Goal: Book appointment/travel/reservation

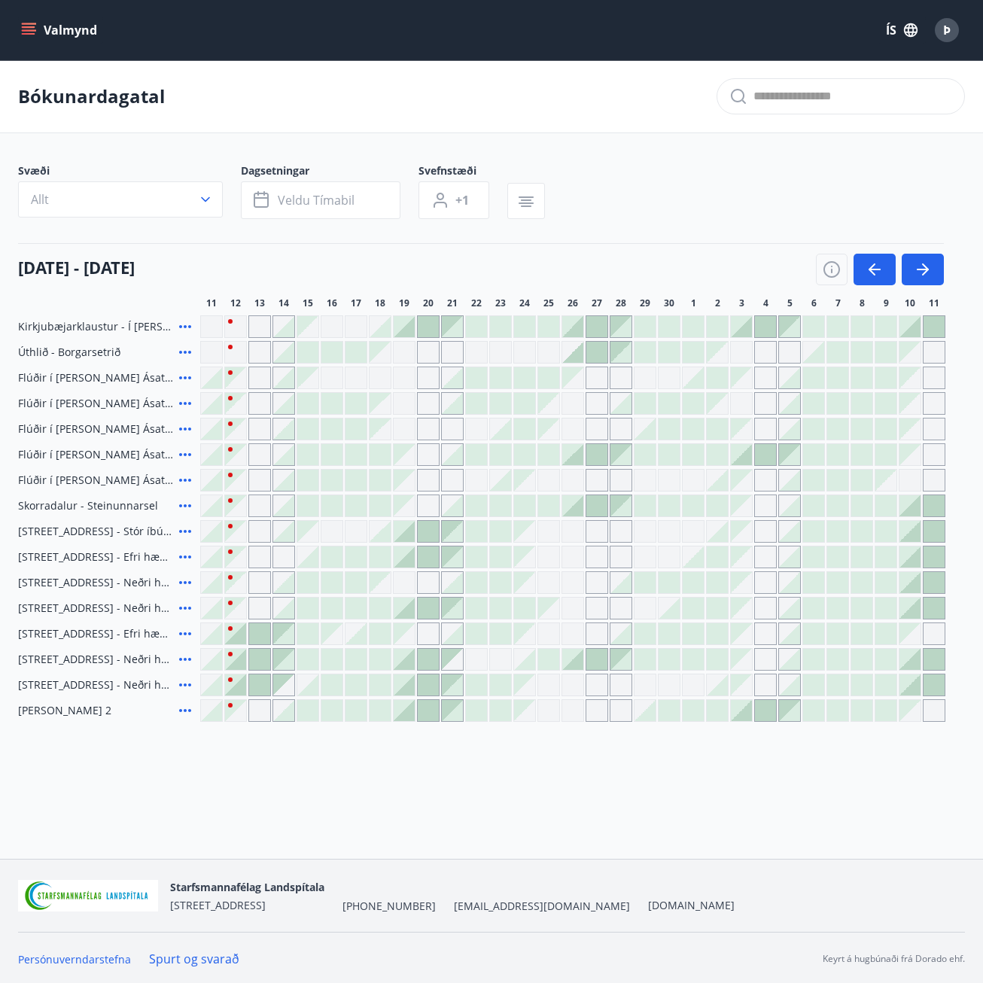
scroll to position [2, 0]
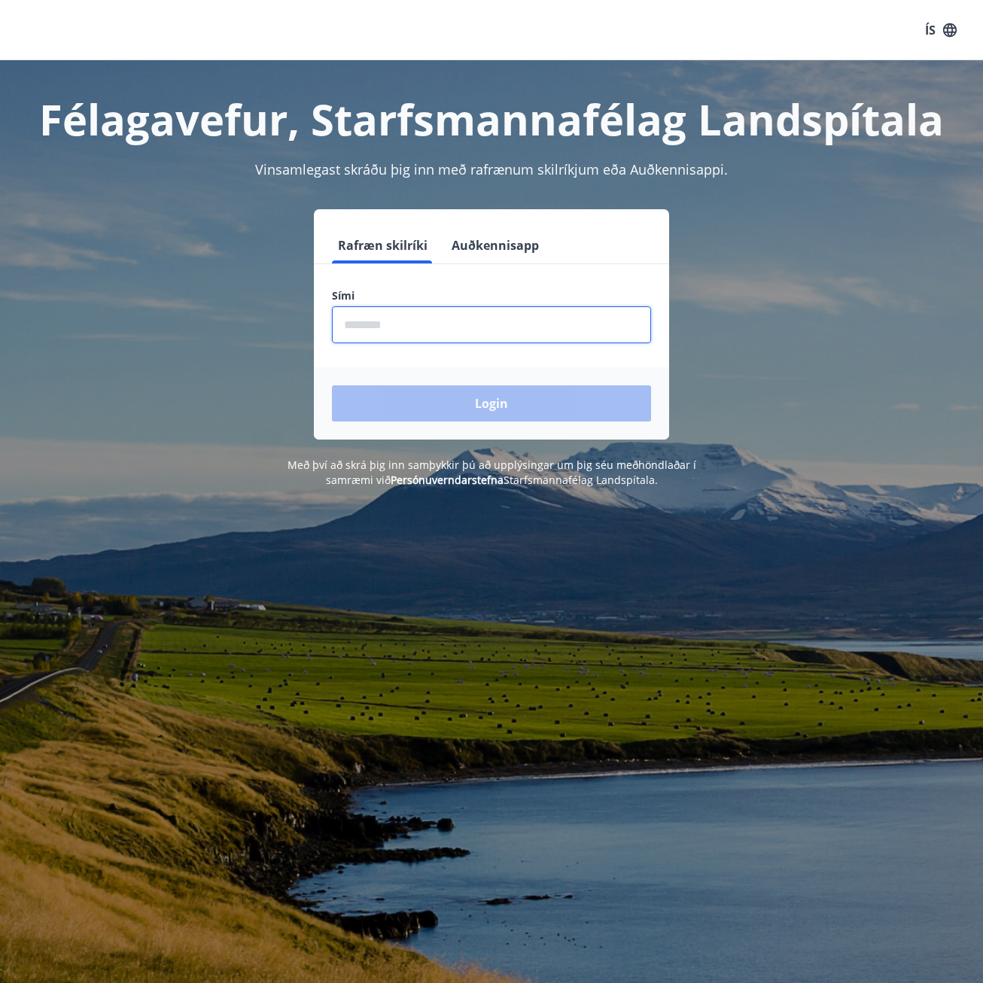
click at [431, 331] on input "phone" at bounding box center [491, 324] width 319 height 37
type input "********"
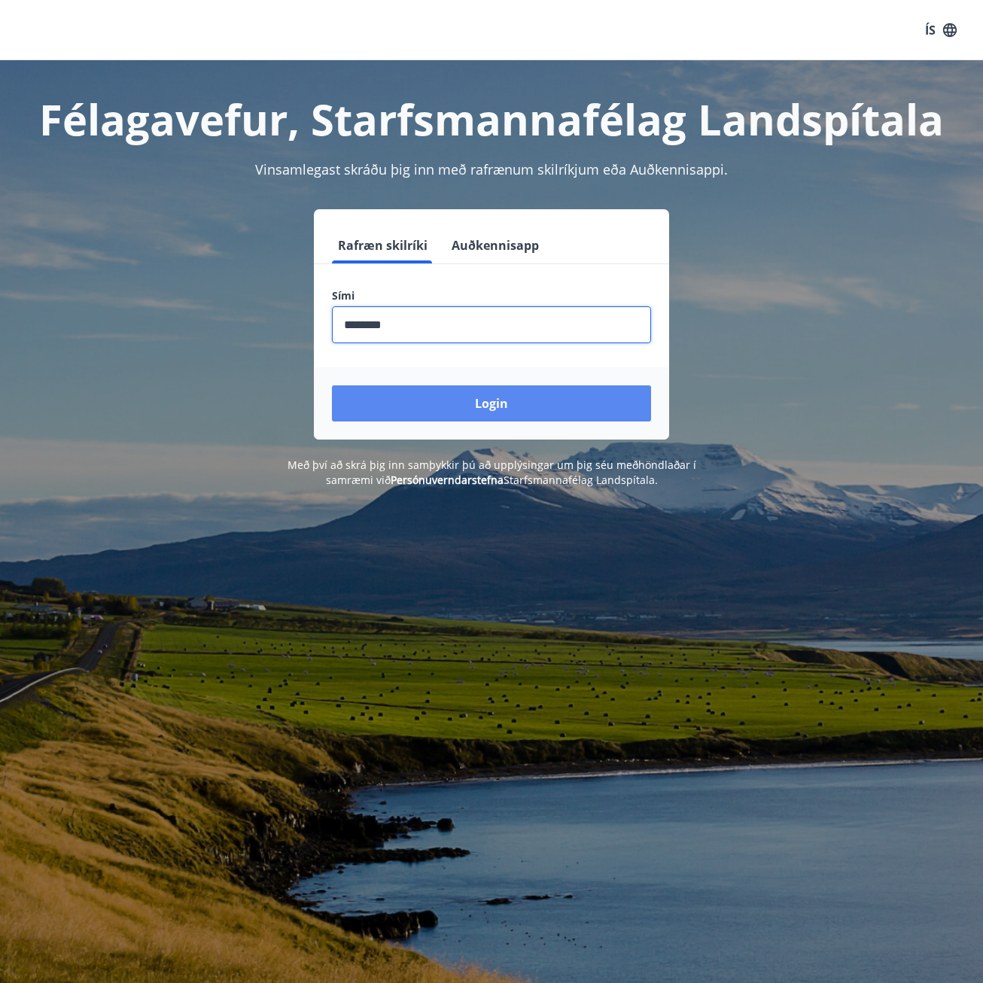
click at [461, 403] on button "Login" at bounding box center [491, 403] width 319 height 36
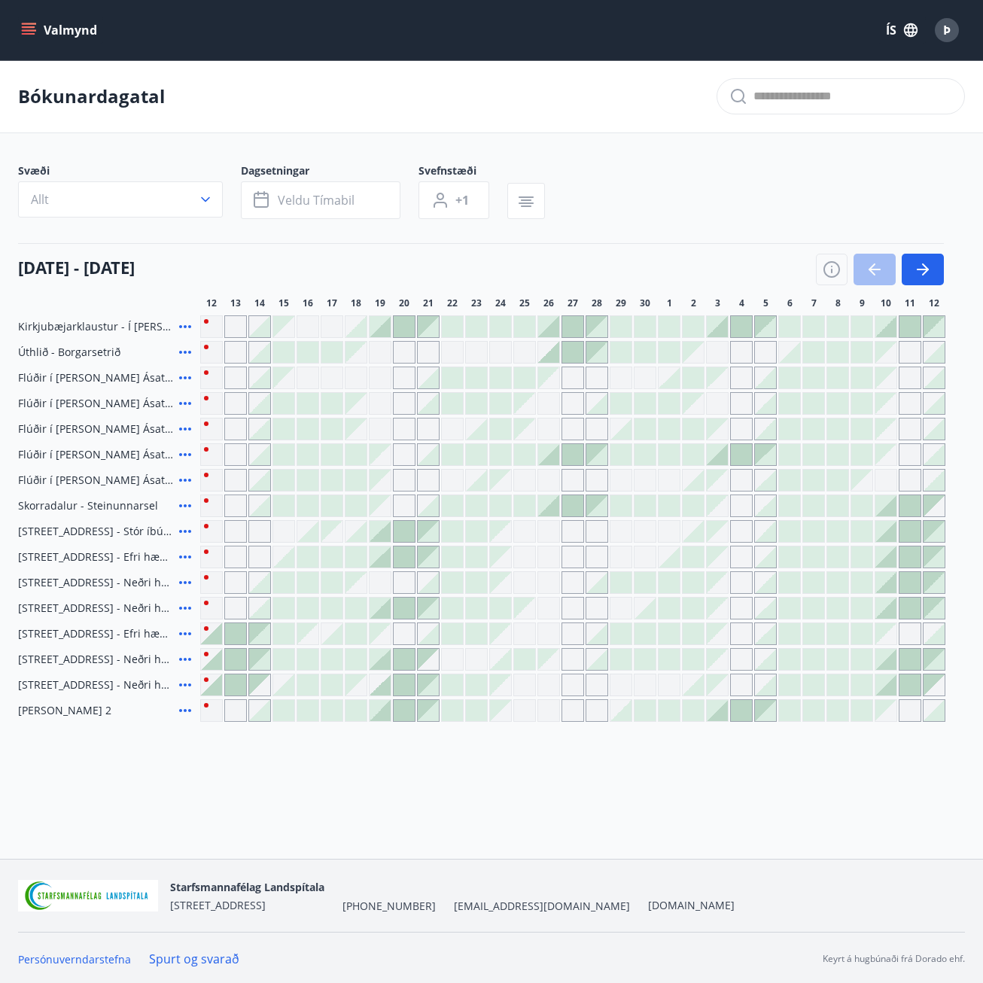
click at [24, 23] on icon "menu" at bounding box center [28, 30] width 15 height 15
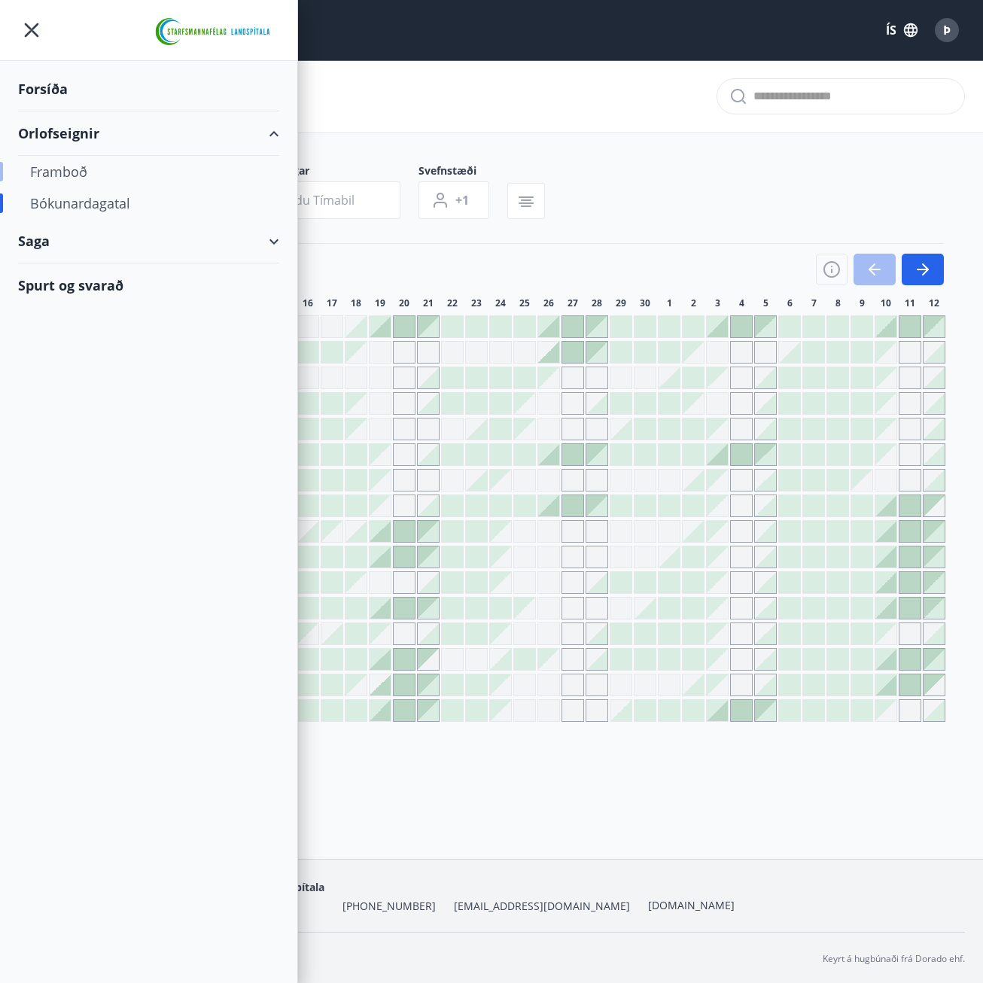
click at [73, 173] on div "Framboð" at bounding box center [148, 172] width 237 height 32
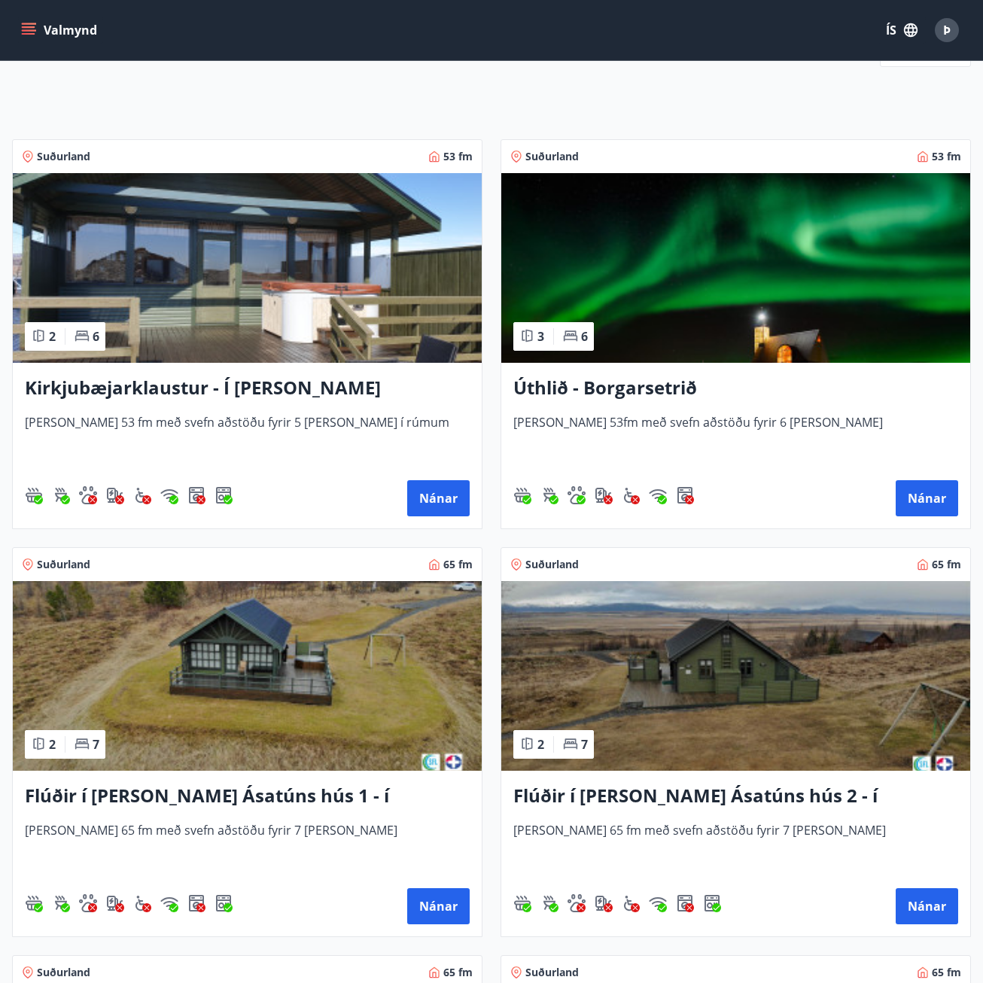
scroll to position [226, 0]
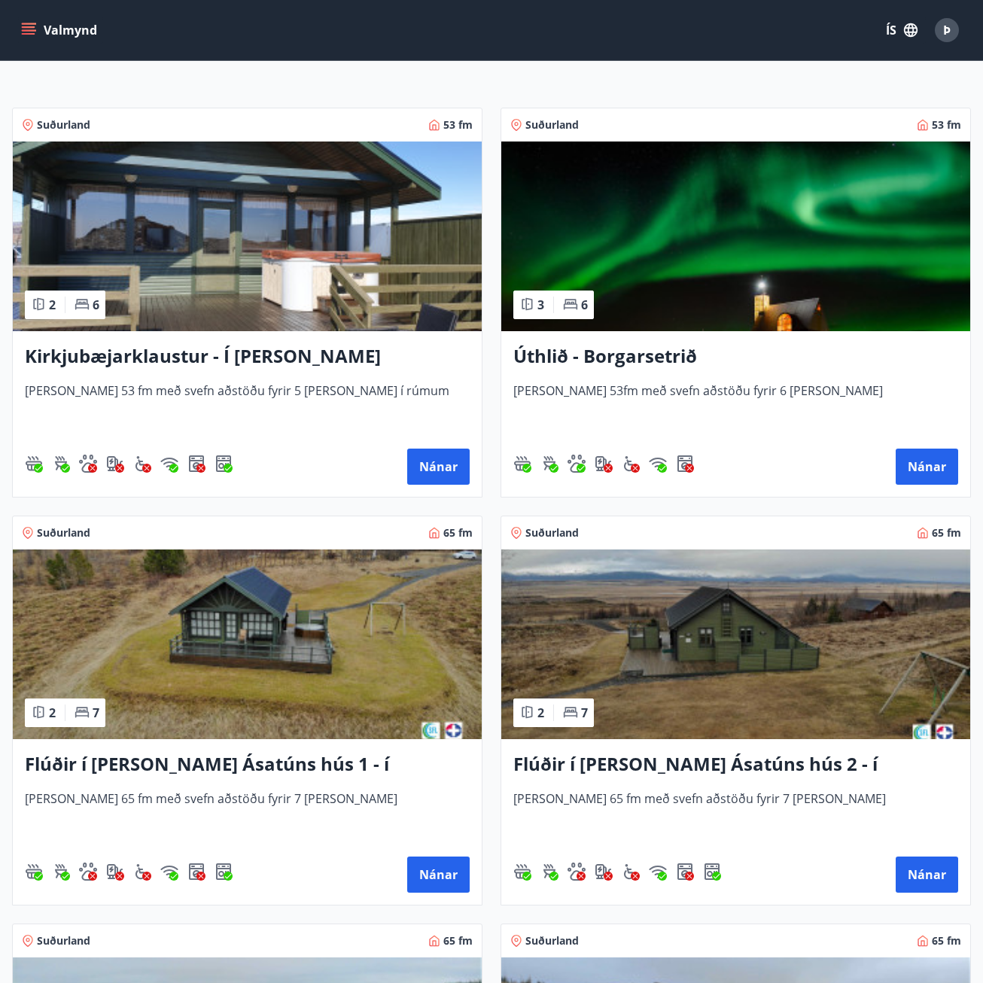
click at [620, 356] on h3 "Úthlið - Borgarsetrið" at bounding box center [735, 356] width 445 height 27
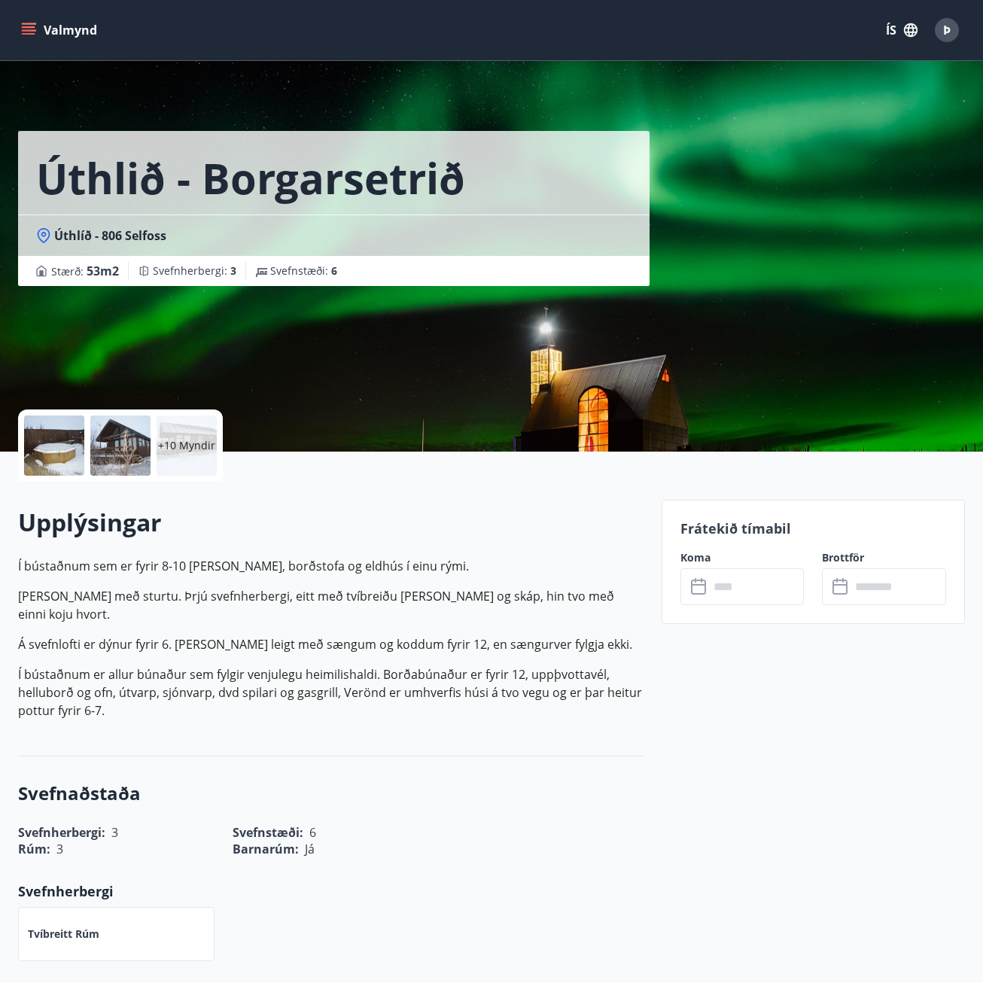
click at [66, 446] on div at bounding box center [54, 445] width 60 height 60
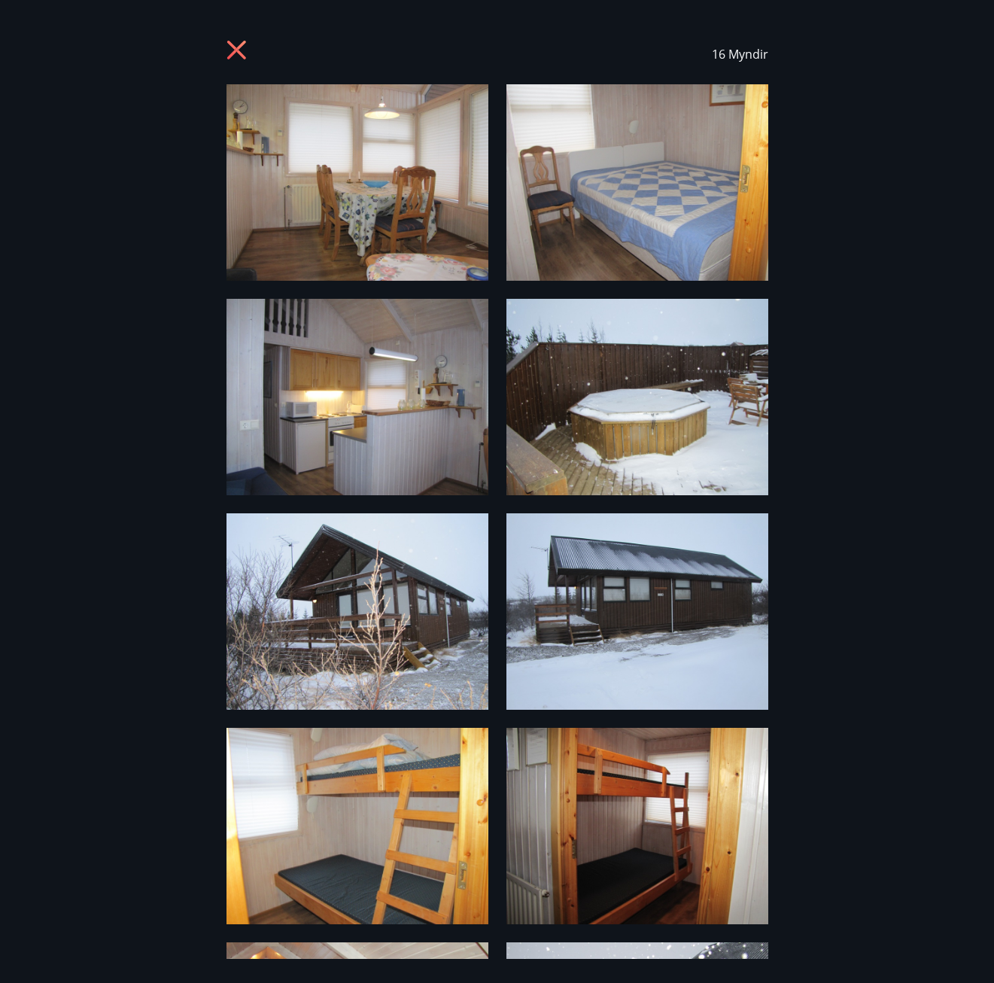
click at [236, 54] on icon at bounding box center [239, 52] width 24 height 24
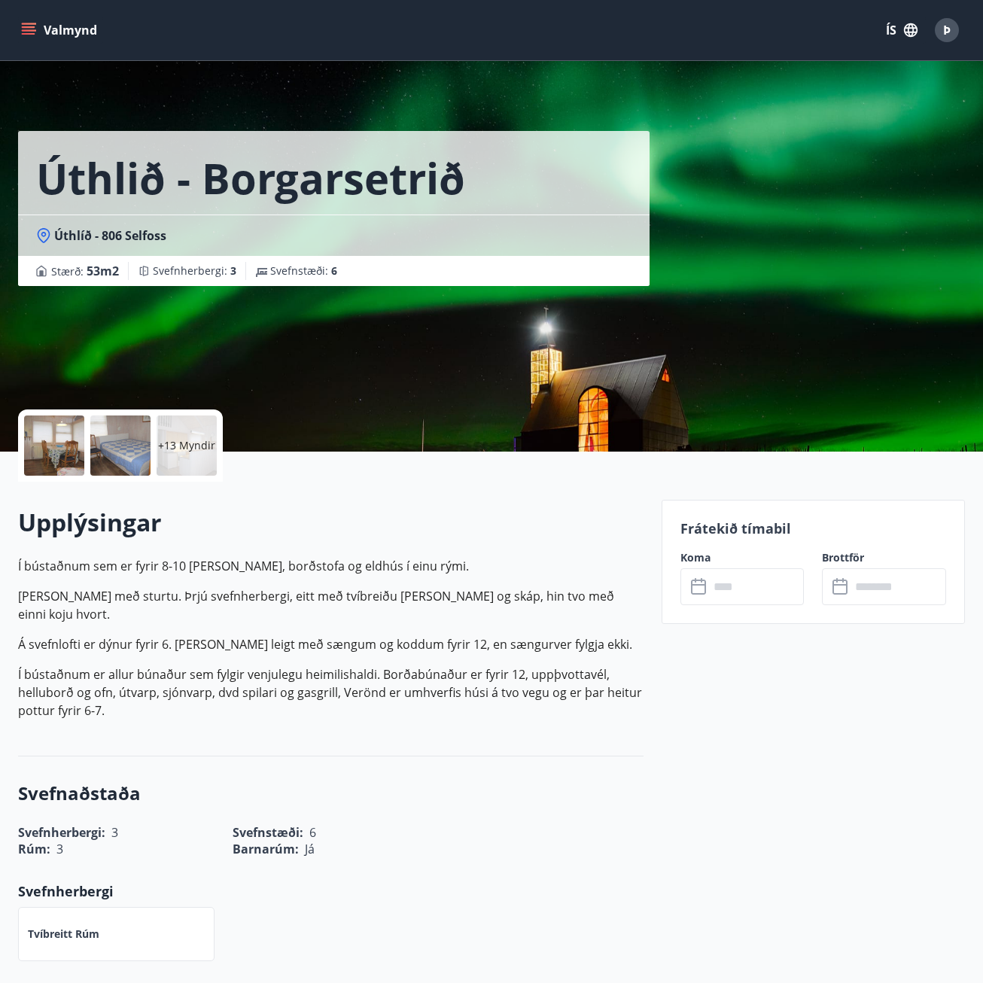
click at [27, 19] on button "Valmynd" at bounding box center [60, 30] width 85 height 27
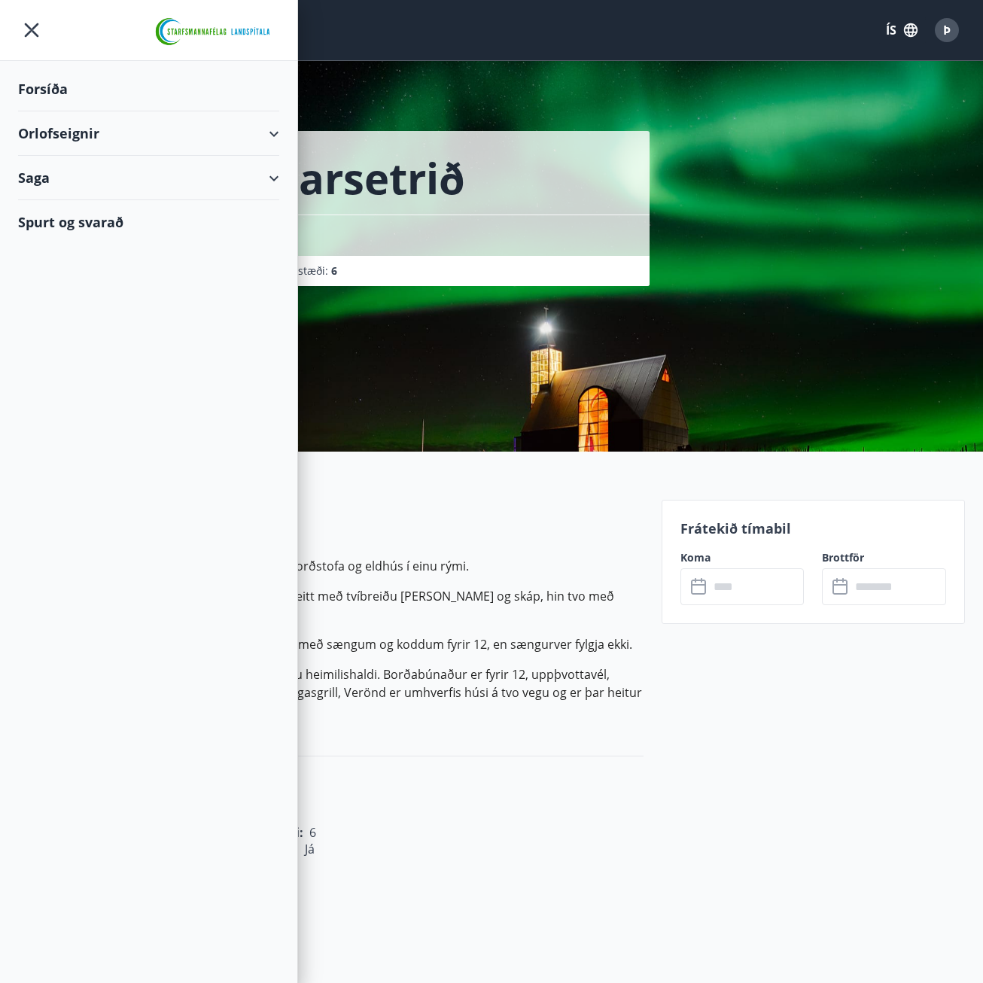
click at [75, 135] on div "Orlofseignir" at bounding box center [148, 133] width 261 height 44
click at [72, 208] on div "Bókunardagatal" at bounding box center [148, 203] width 237 height 32
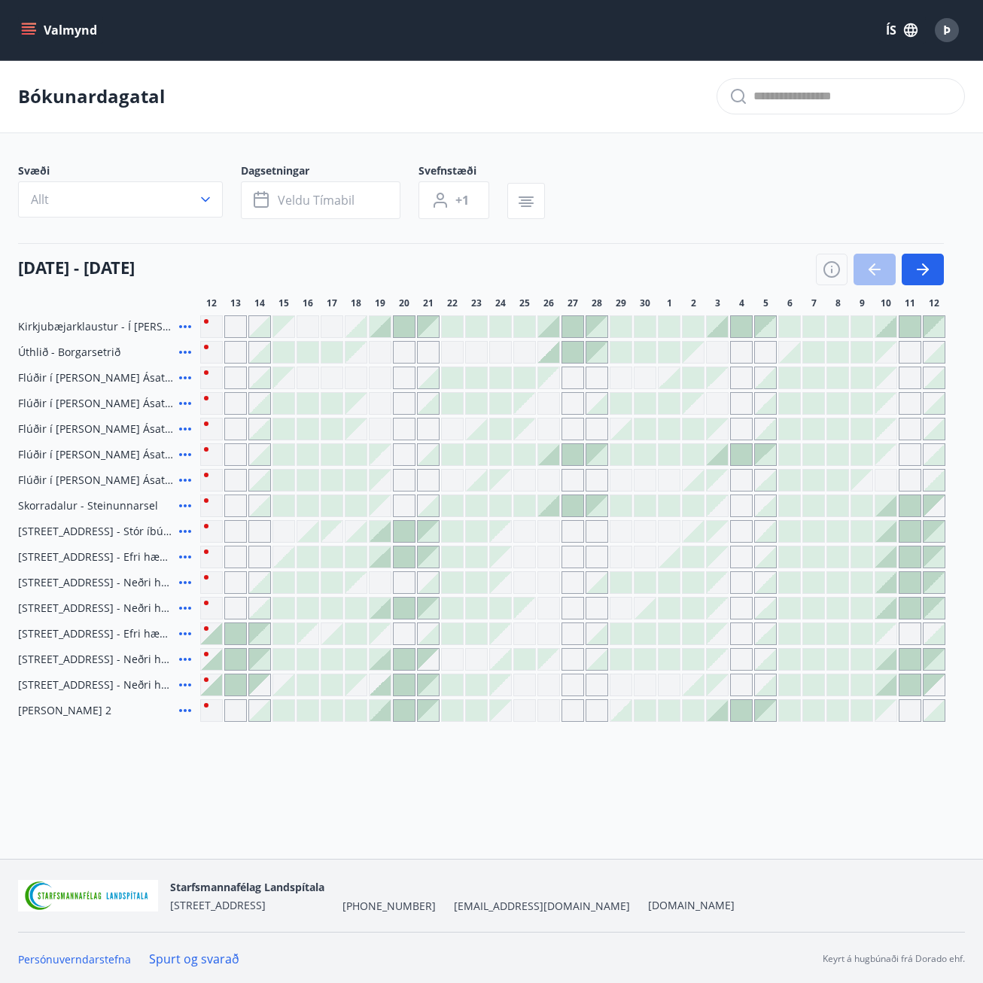
click at [550, 461] on div at bounding box center [548, 454] width 21 height 21
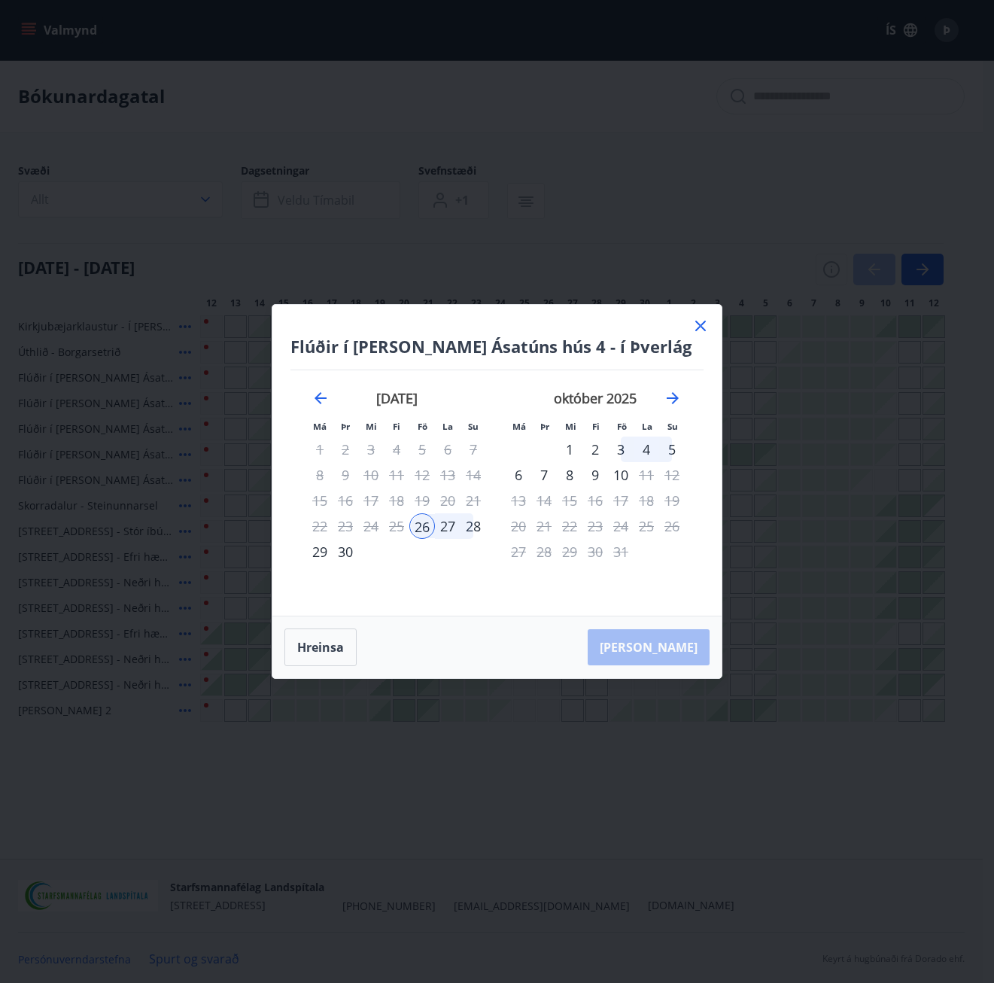
click at [473, 527] on div "28" at bounding box center [474, 526] width 26 height 26
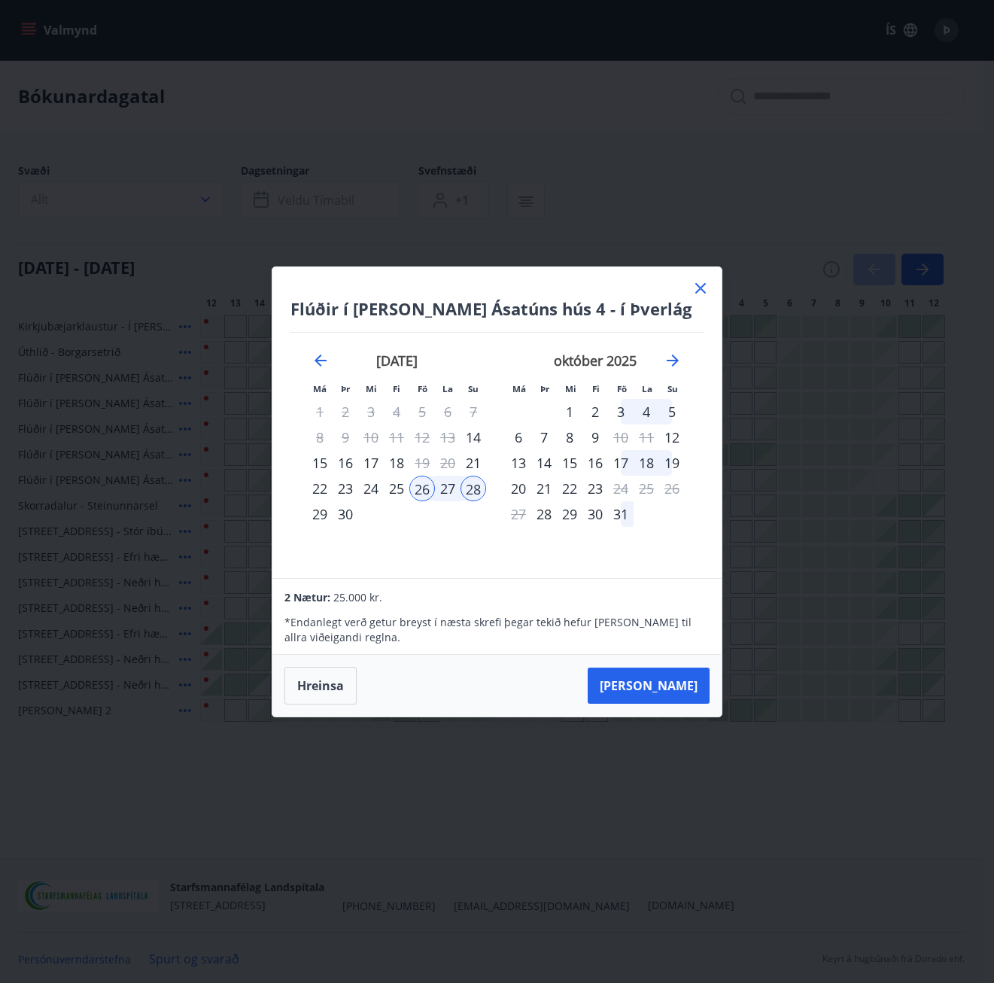
click at [704, 286] on icon at bounding box center [701, 288] width 18 height 18
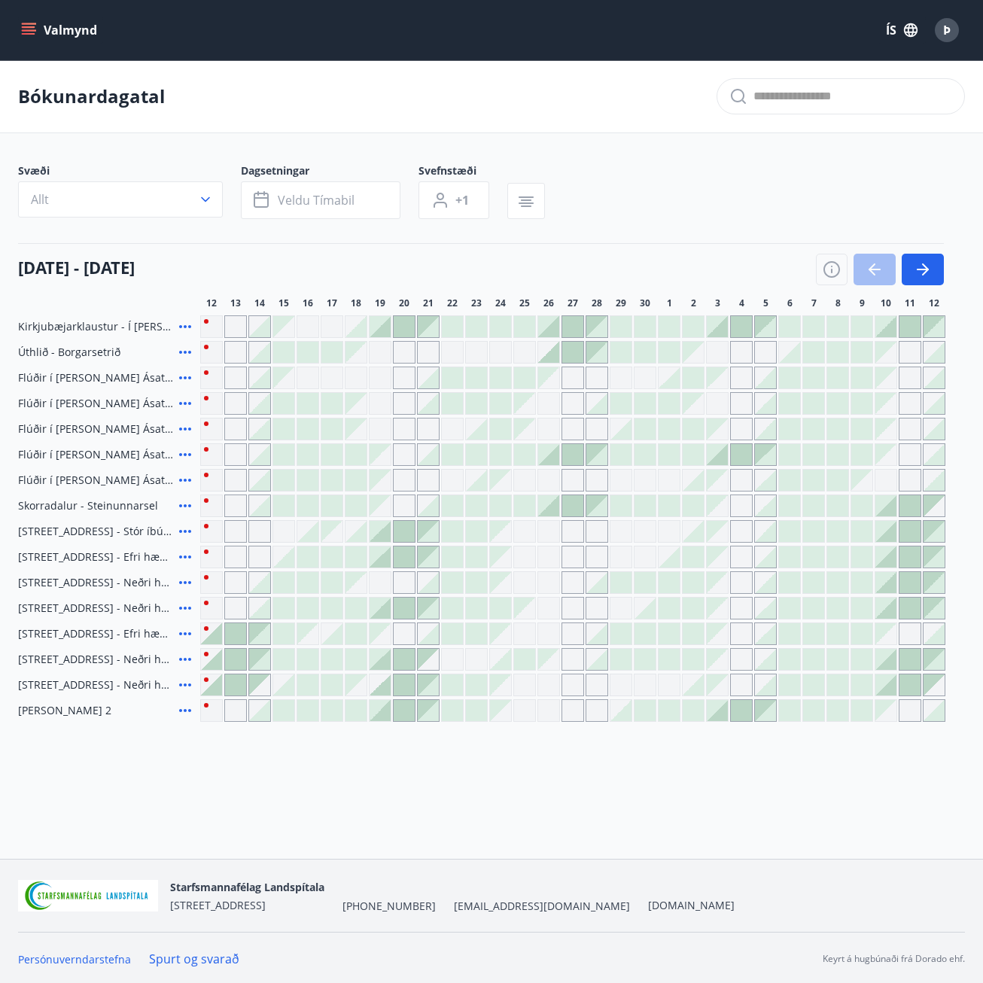
click at [29, 25] on icon "menu" at bounding box center [28, 30] width 15 height 15
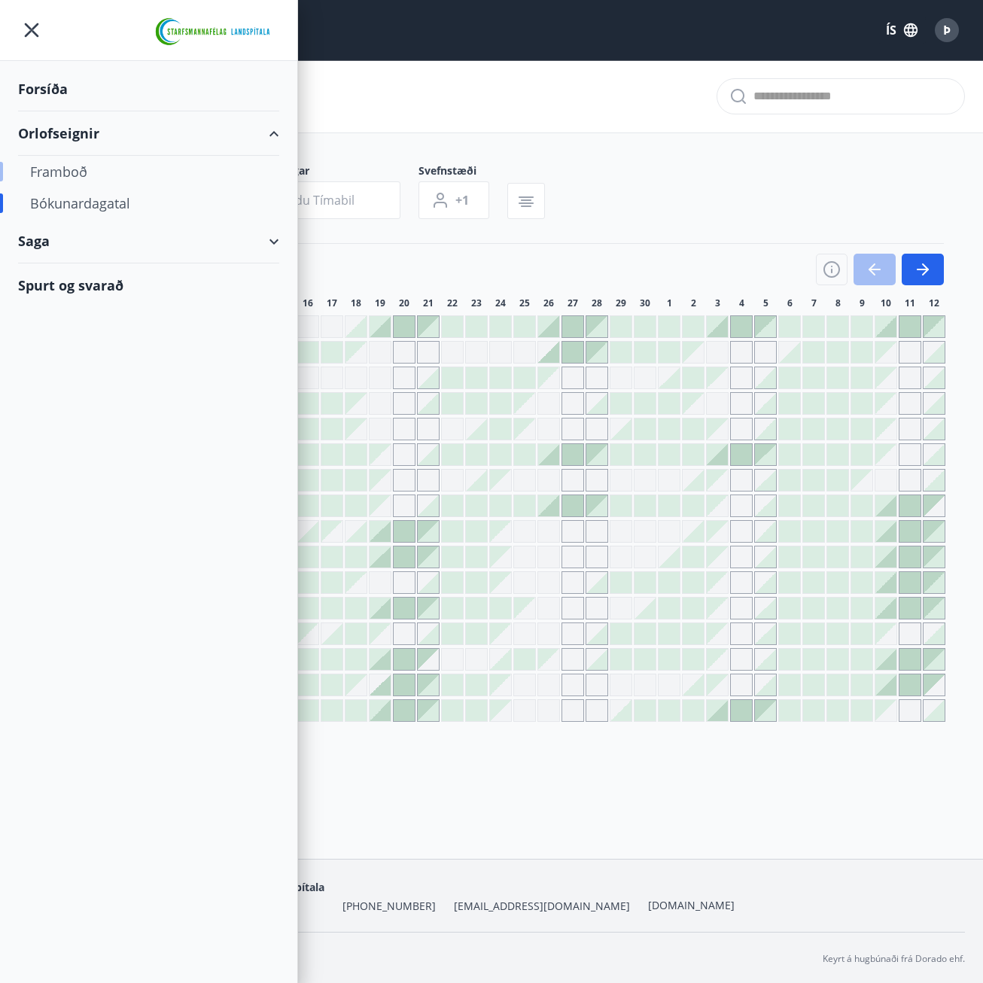
click at [72, 170] on div "Framboð" at bounding box center [148, 172] width 237 height 32
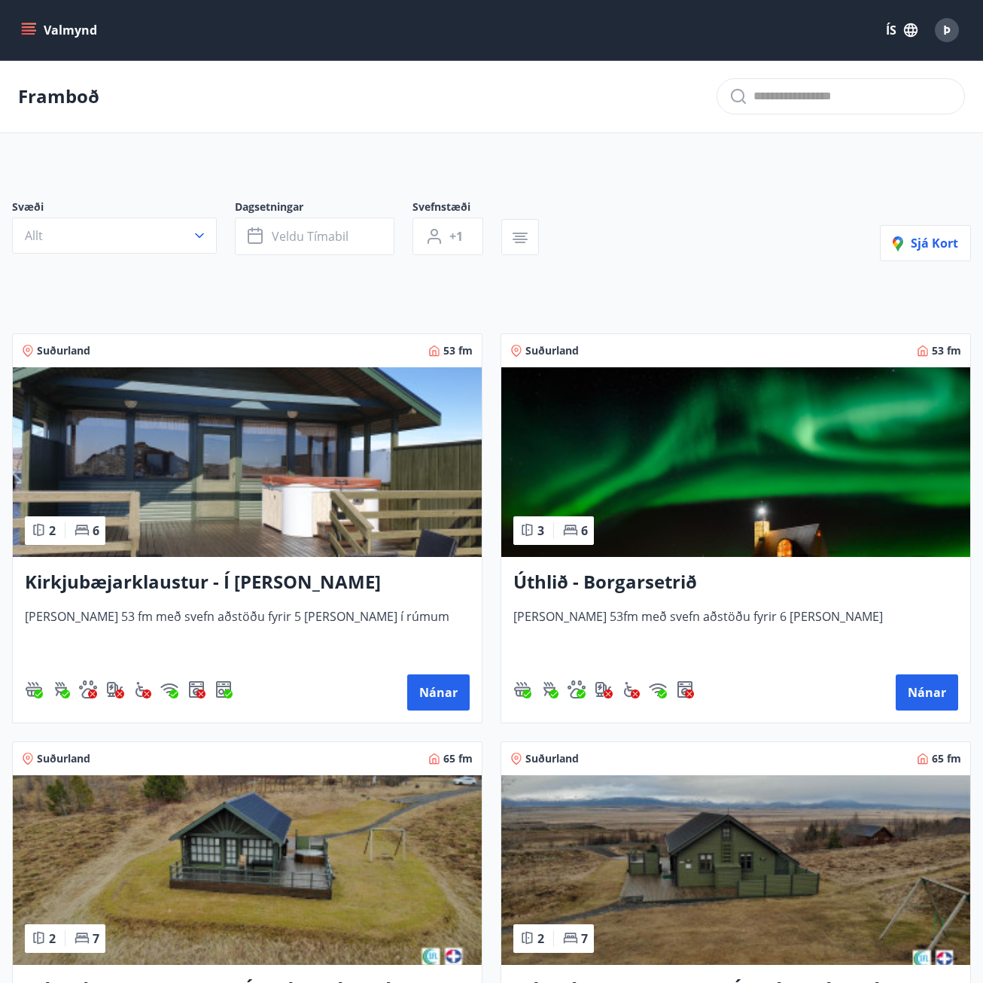
click at [657, 579] on h3 "Úthlið - Borgarsetrið" at bounding box center [735, 582] width 445 height 27
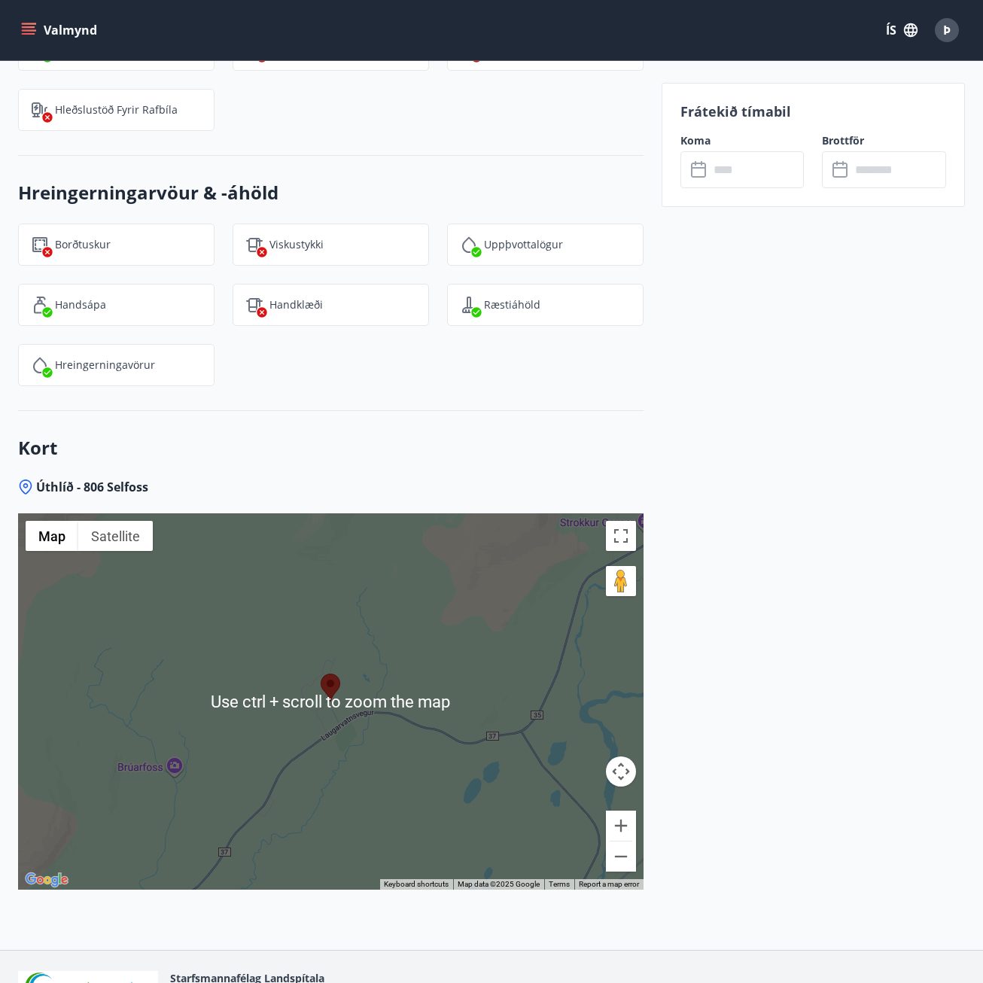
scroll to position [2140, 0]
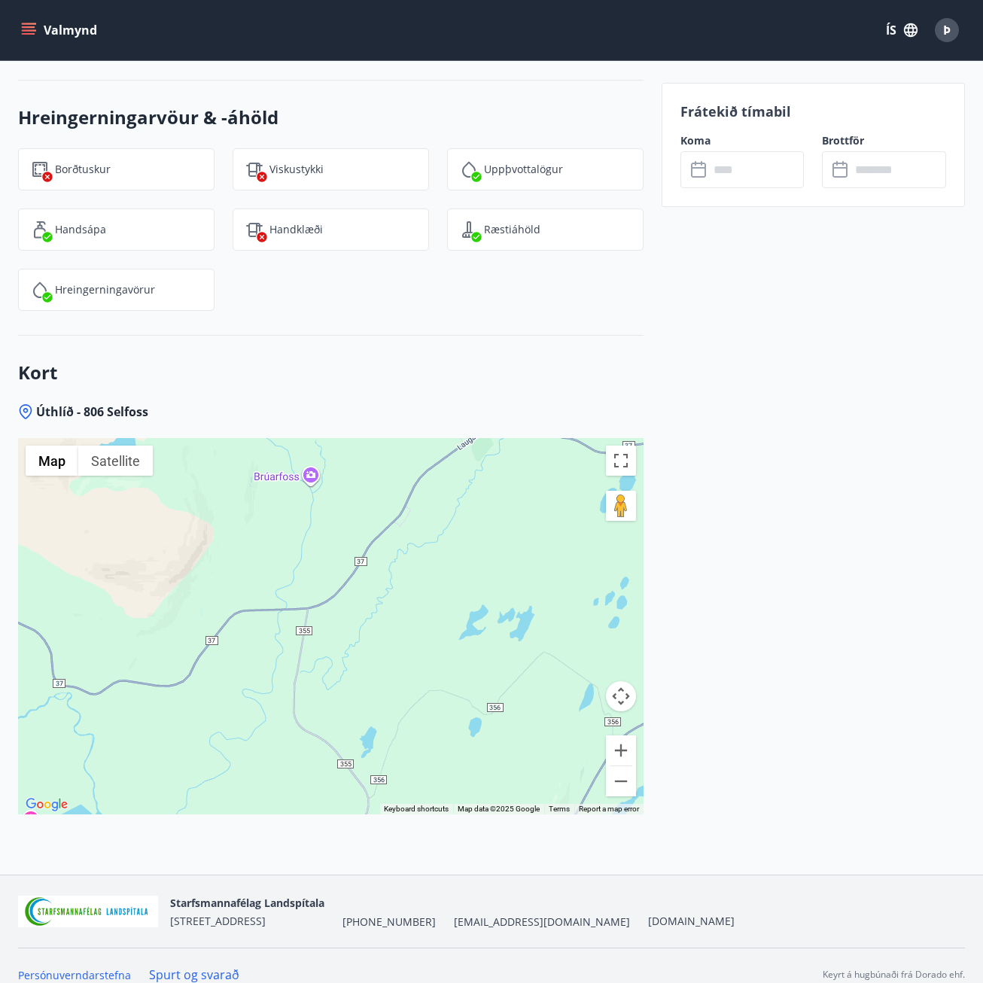
drag, startPoint x: 351, startPoint y: 690, endPoint x: 490, endPoint y: 472, distance: 258.5
click at [490, 472] on div at bounding box center [330, 626] width 625 height 376
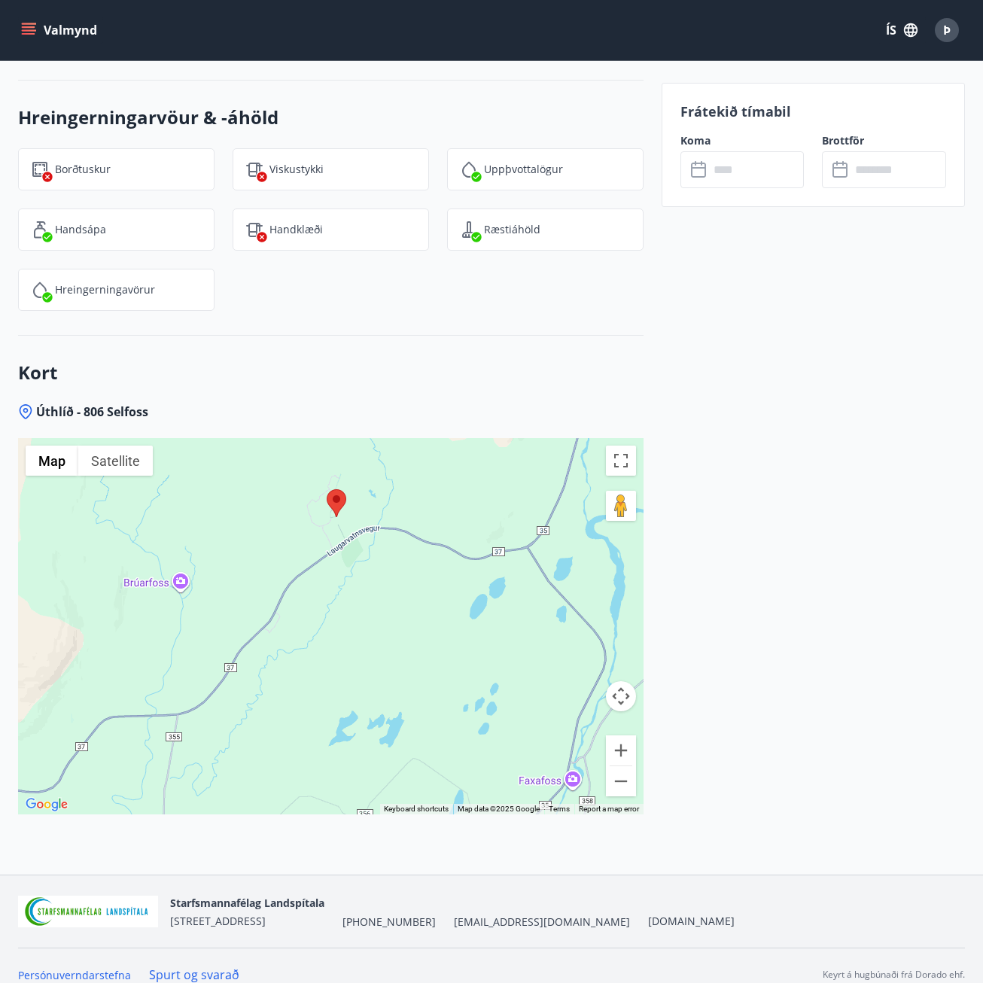
drag, startPoint x: 181, startPoint y: 656, endPoint x: 53, endPoint y: 765, distance: 168.2
click at [53, 765] on div at bounding box center [330, 626] width 625 height 376
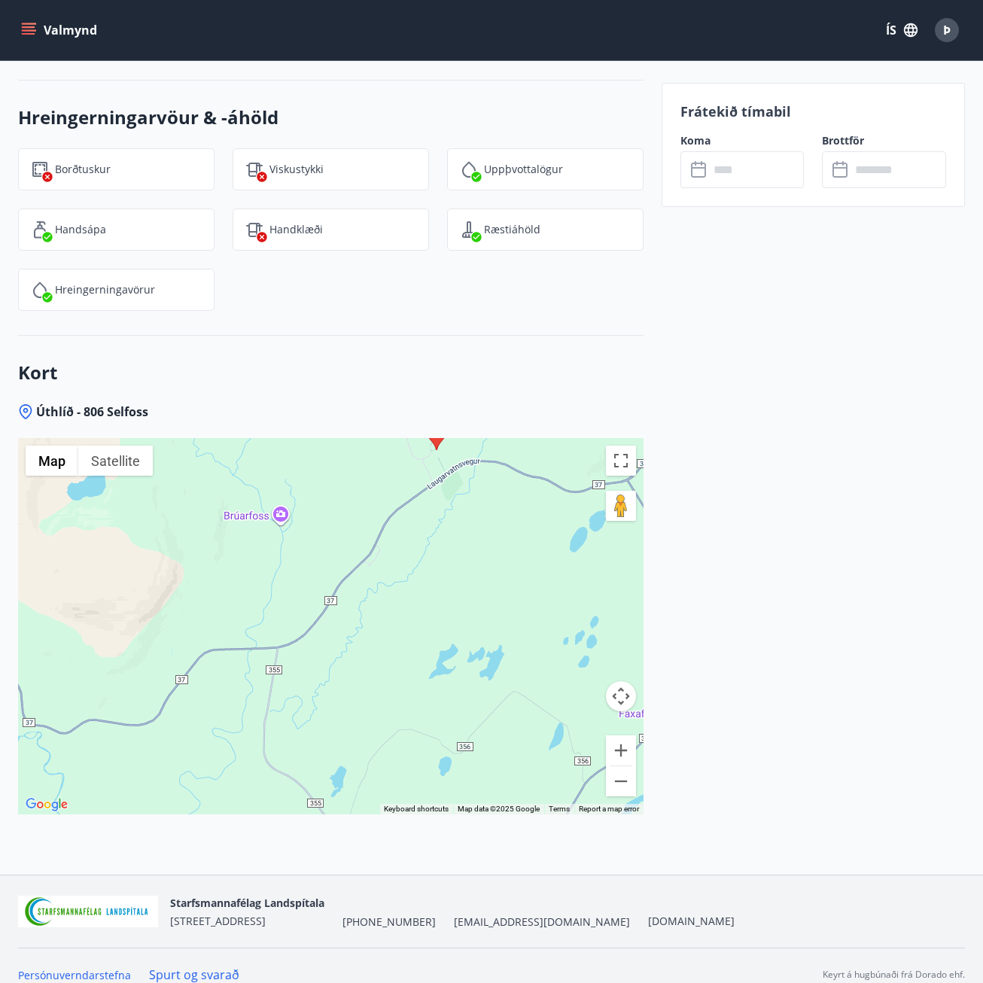
drag, startPoint x: 453, startPoint y: 542, endPoint x: 554, endPoint y: 472, distance: 122.8
click at [554, 472] on div at bounding box center [330, 626] width 625 height 376
click at [29, 33] on icon "menu" at bounding box center [29, 34] width 14 height 2
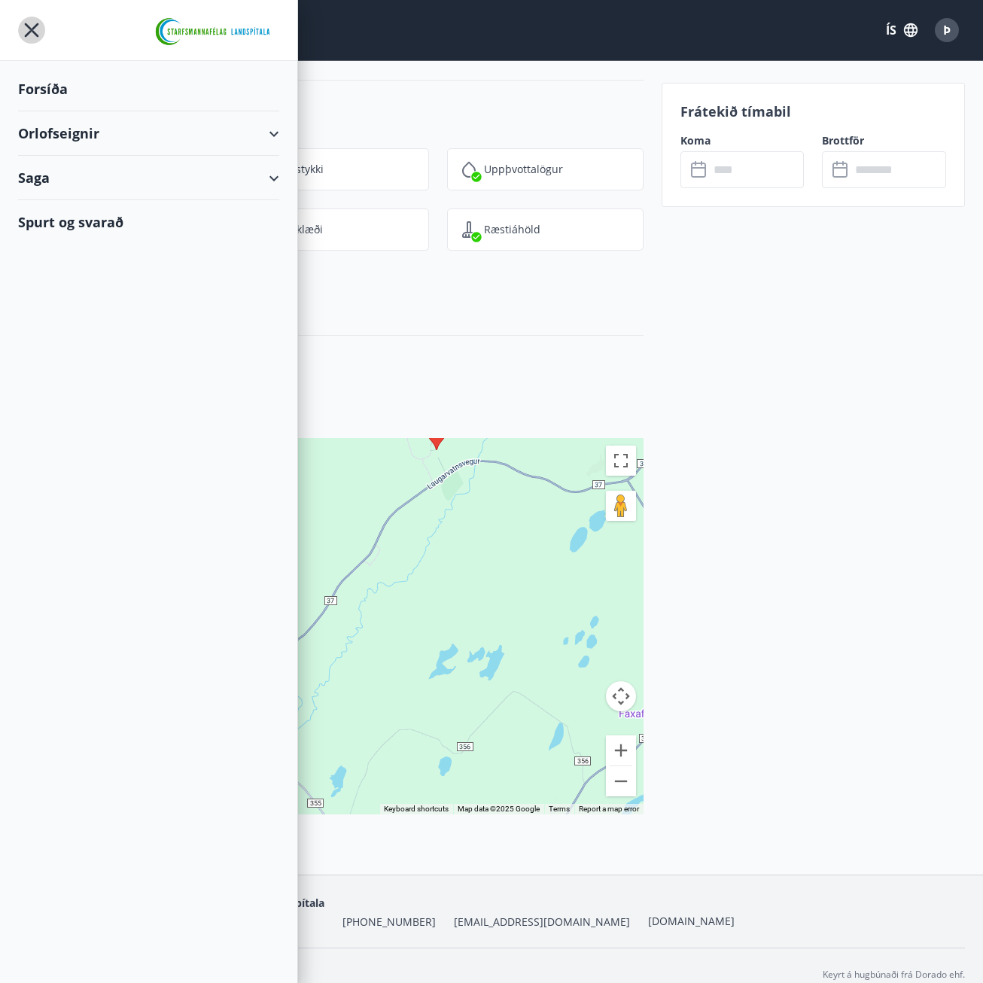
click at [29, 33] on icon "menu" at bounding box center [32, 30] width 14 height 14
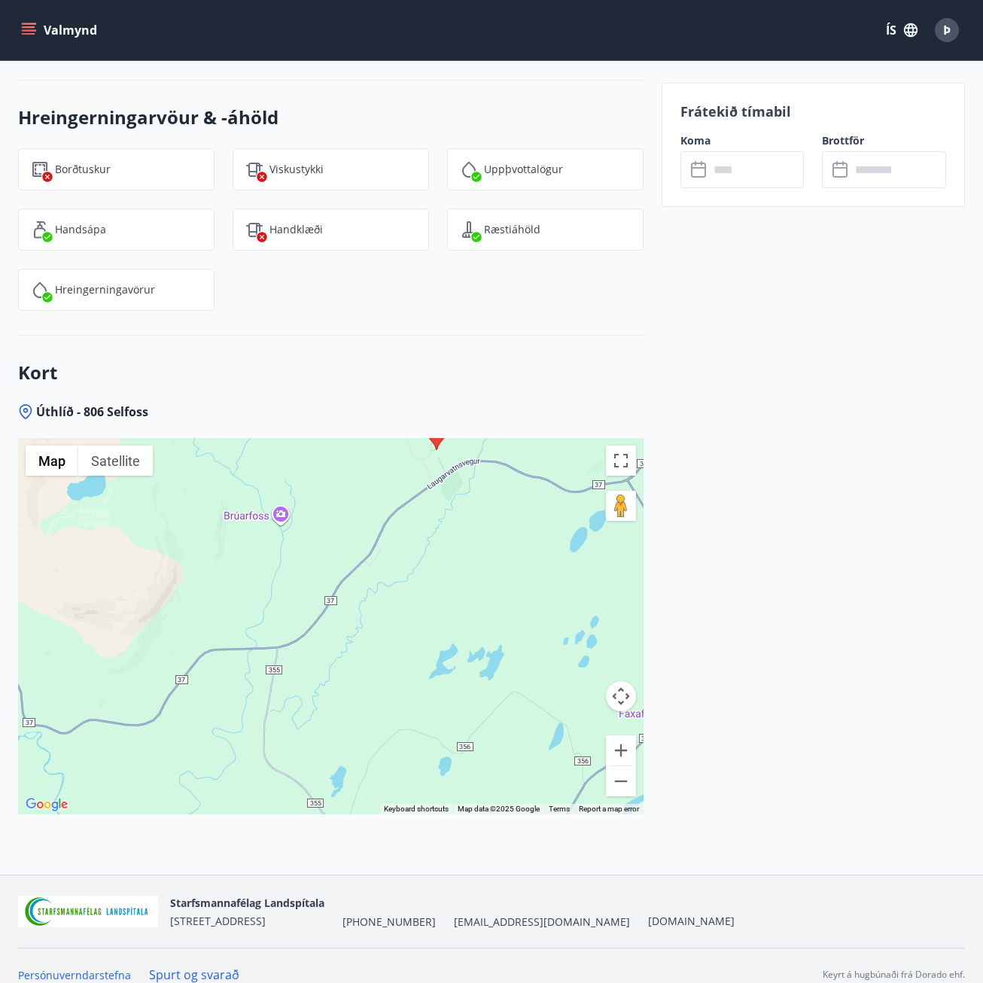
click at [29, 33] on icon "menu" at bounding box center [29, 34] width 14 height 2
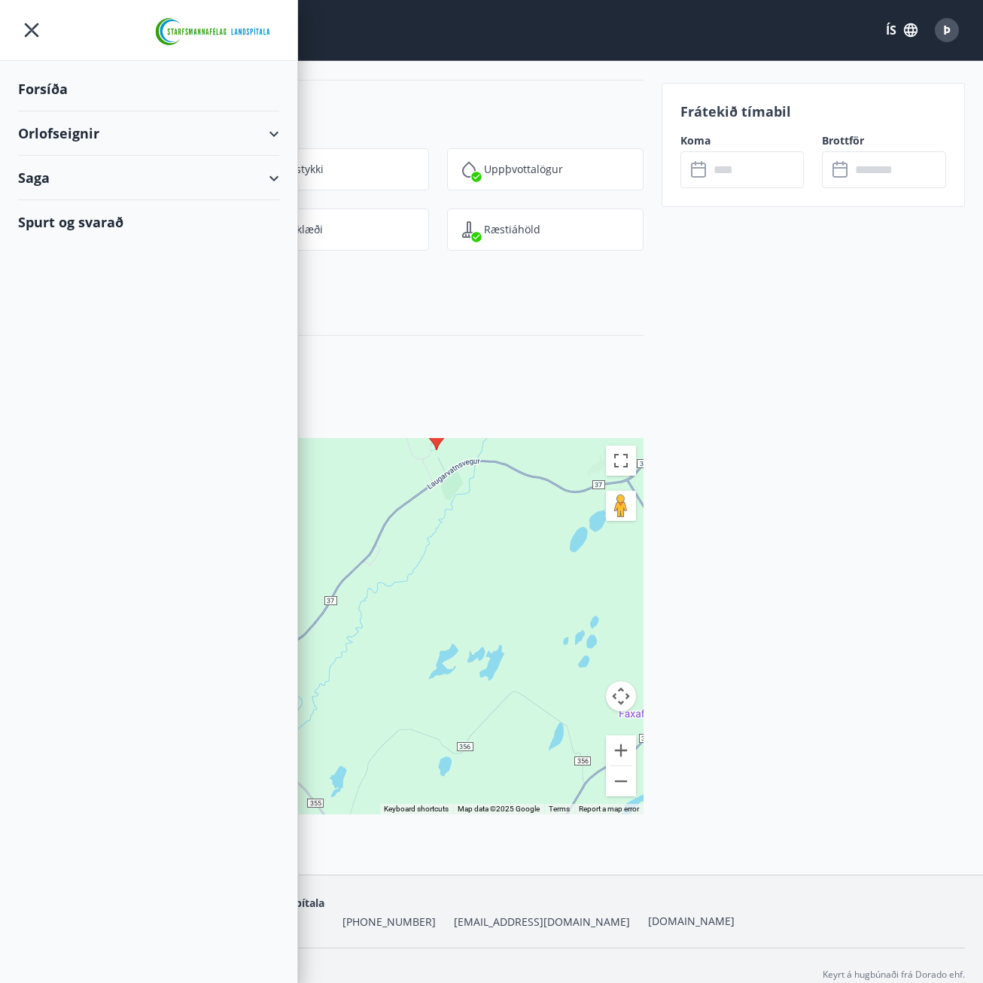
click at [37, 138] on div "Orlofseignir" at bounding box center [148, 133] width 261 height 44
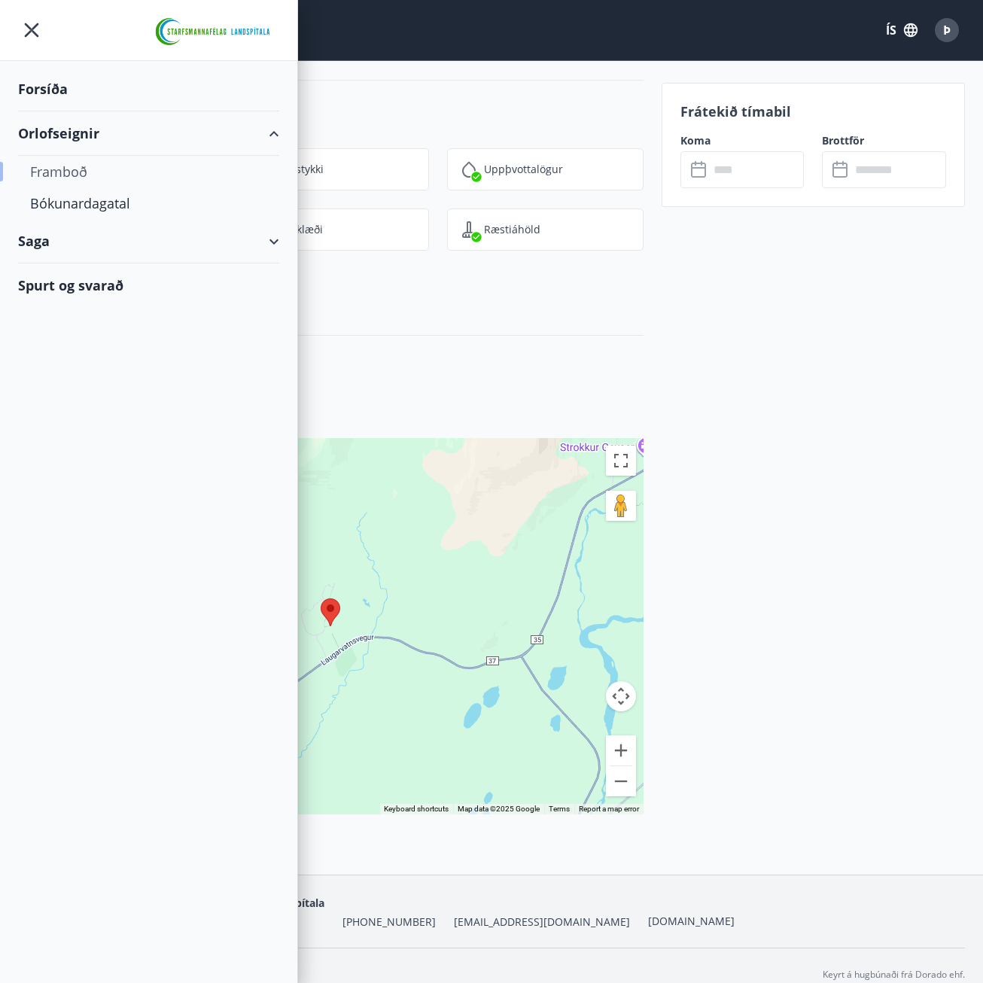
click at [57, 169] on div "Framboð" at bounding box center [148, 172] width 237 height 32
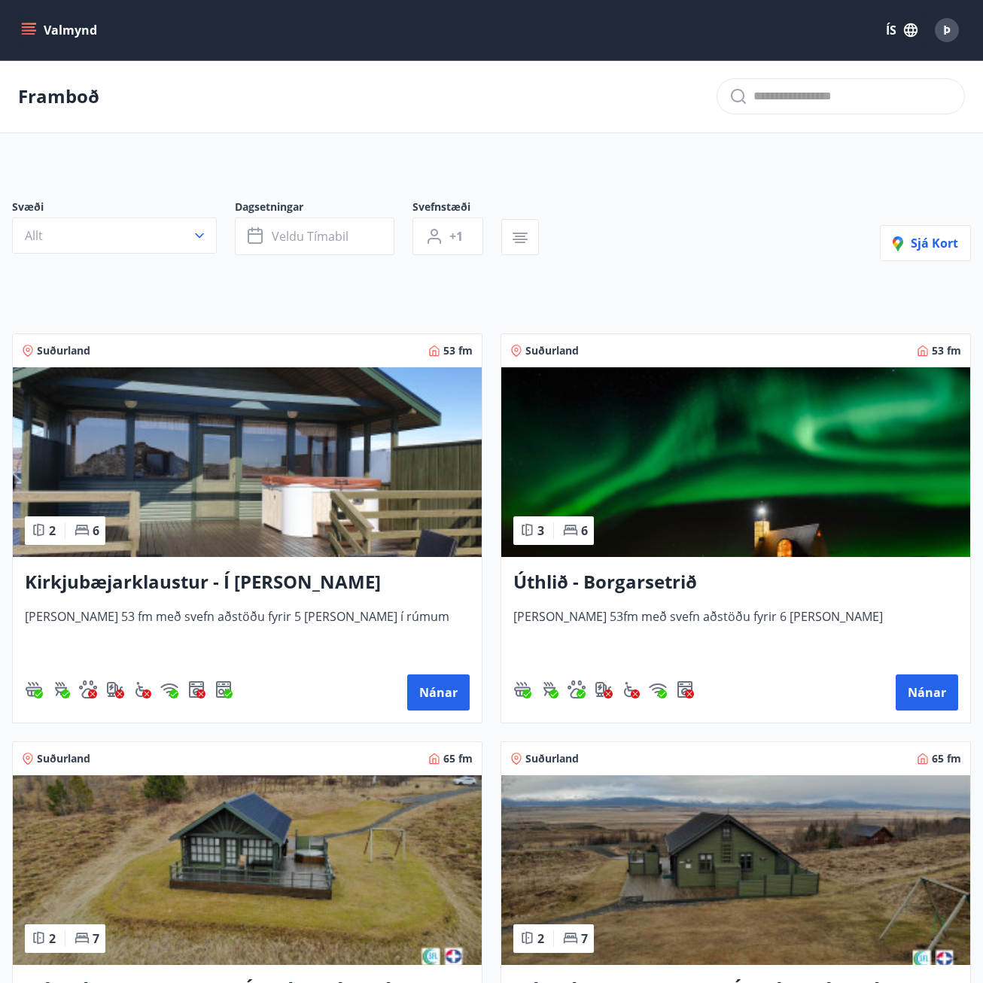
click at [649, 579] on h3 "Úthlið - Borgarsetrið" at bounding box center [735, 582] width 445 height 27
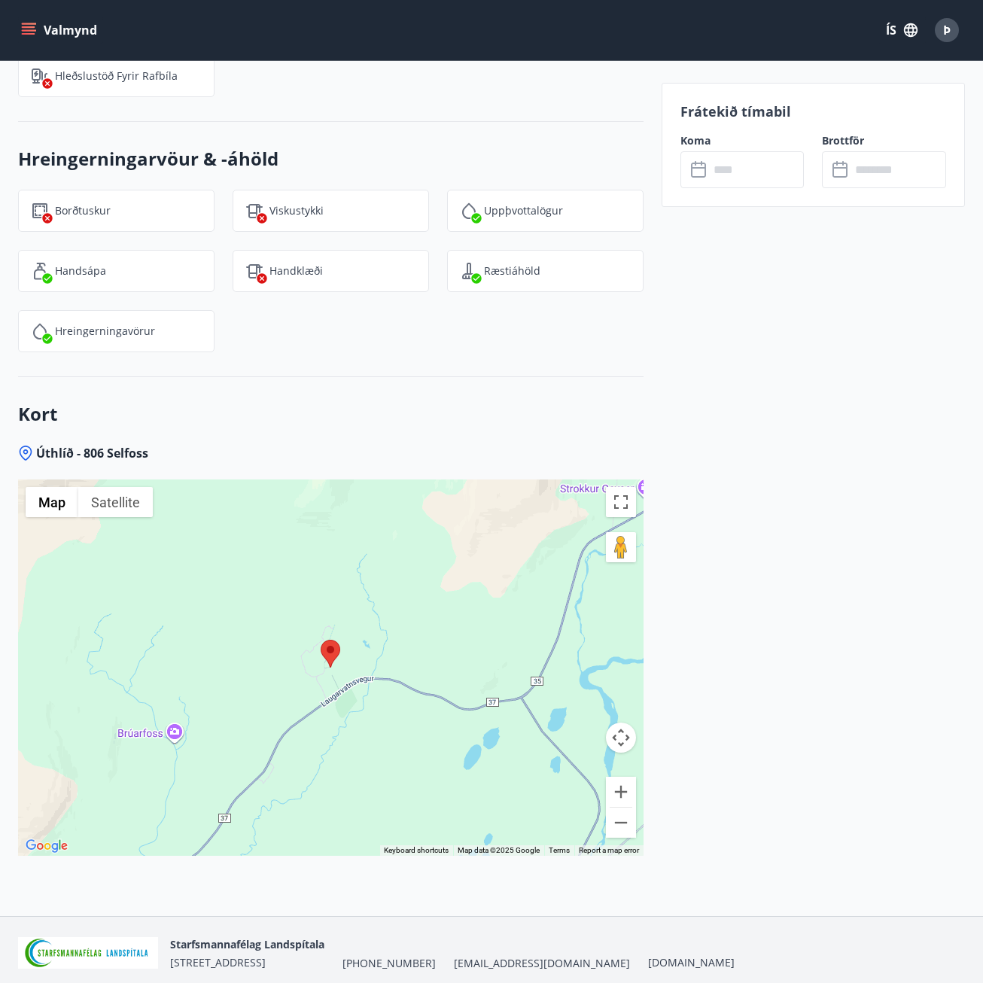
scroll to position [2140, 0]
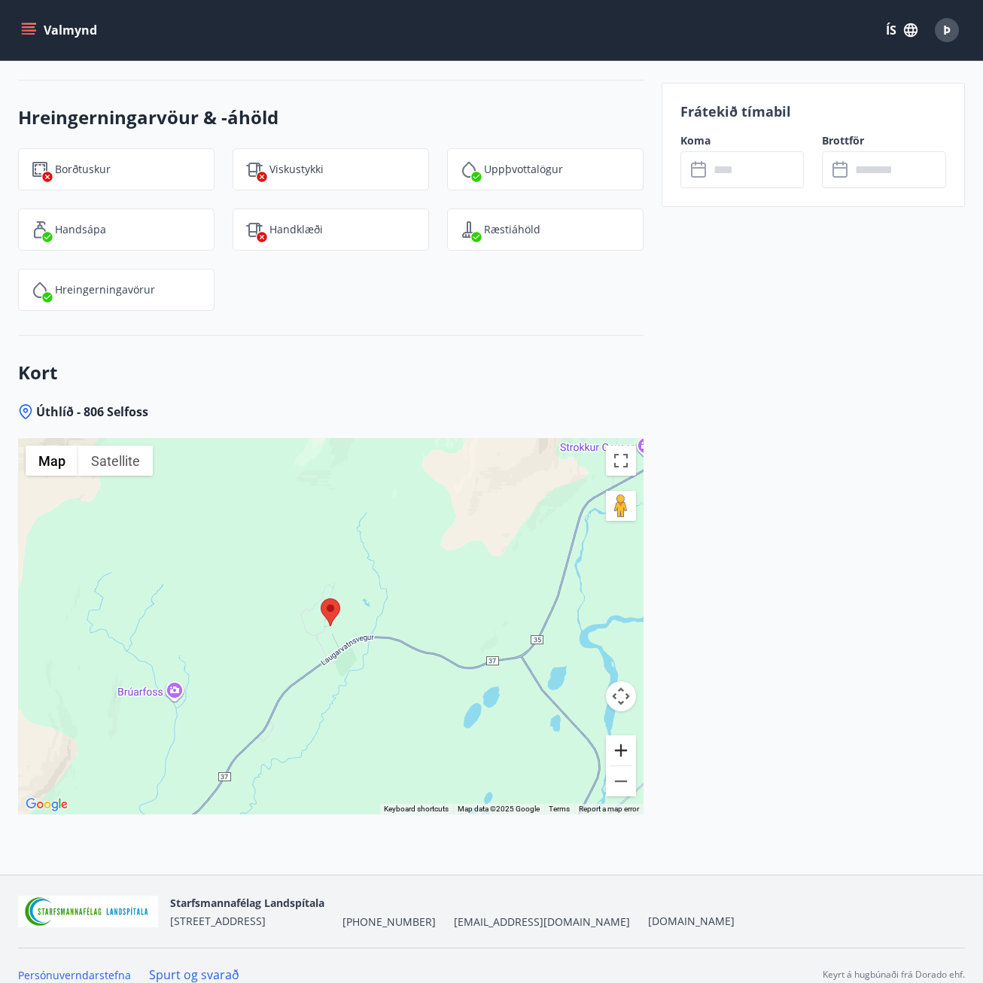
click at [625, 735] on button "Zoom in" at bounding box center [621, 750] width 30 height 30
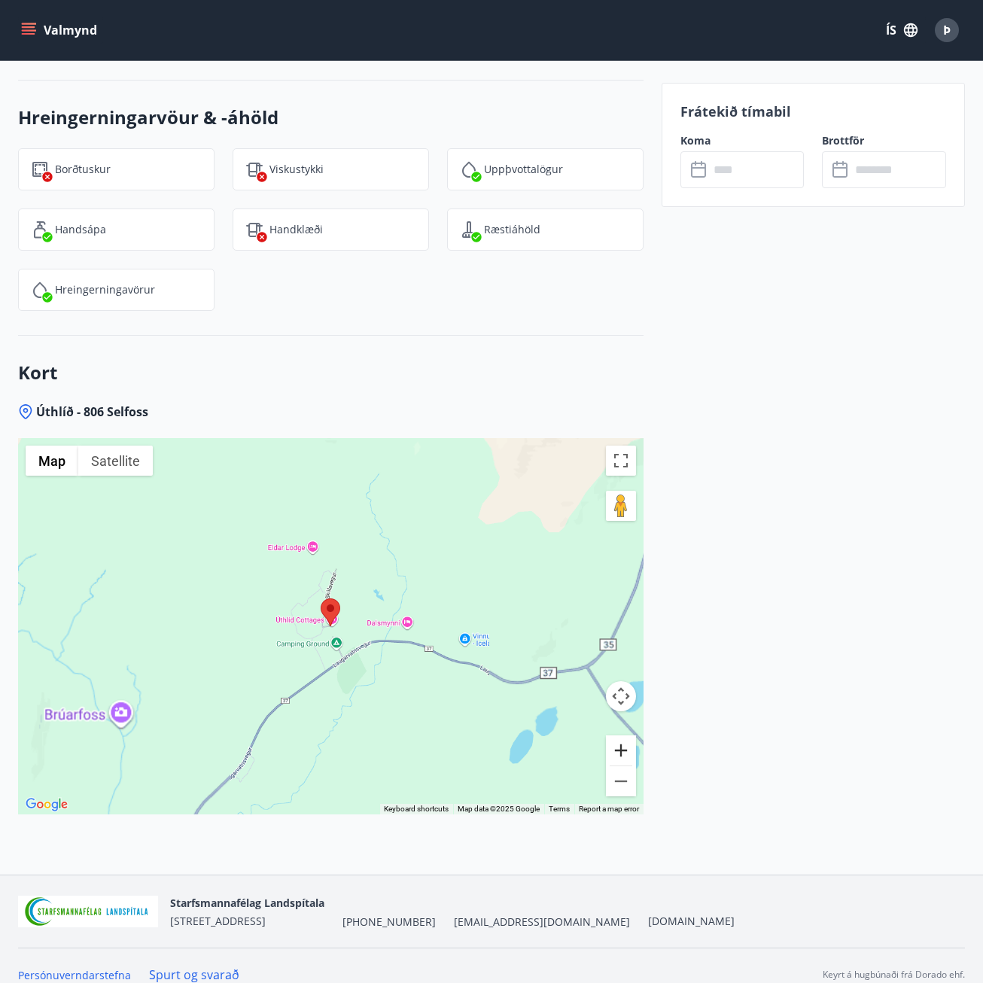
click at [625, 735] on button "Zoom in" at bounding box center [621, 750] width 30 height 30
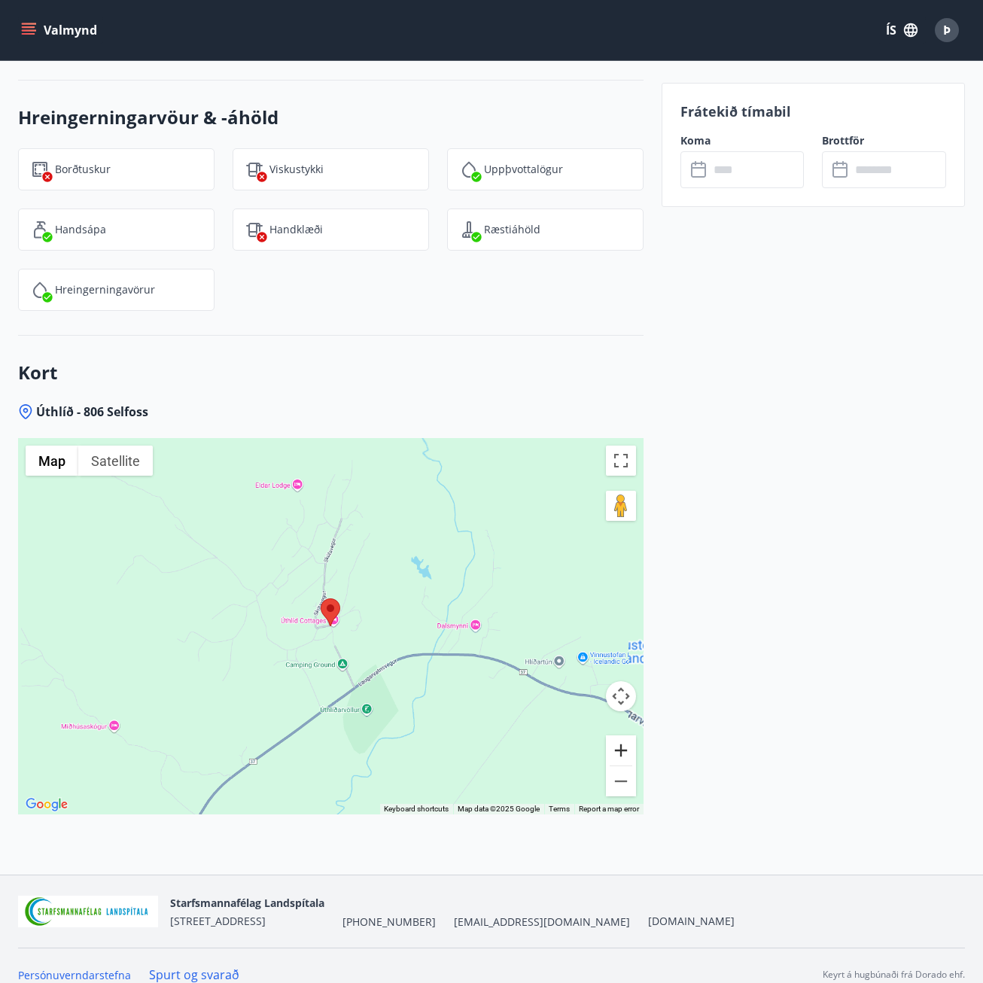
click at [625, 735] on button "Zoom in" at bounding box center [621, 750] width 30 height 30
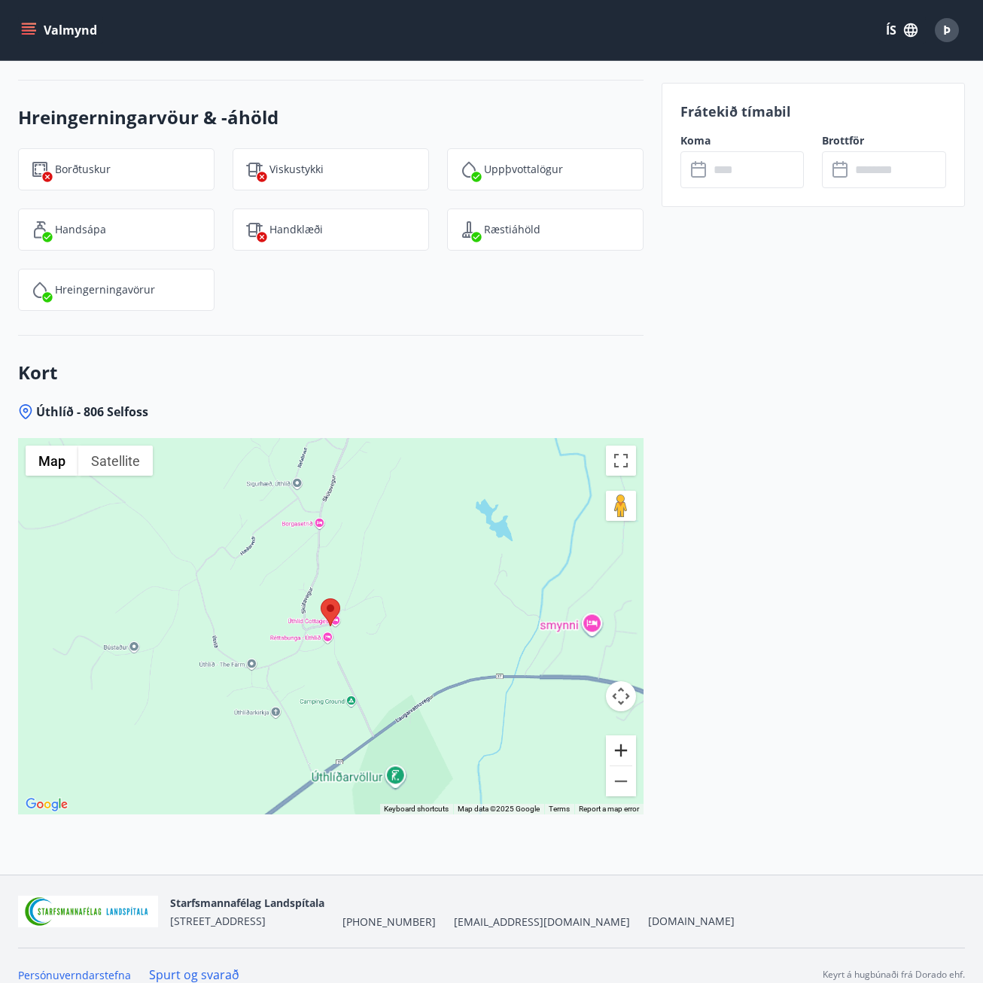
click at [625, 735] on button "Zoom in" at bounding box center [621, 750] width 30 height 30
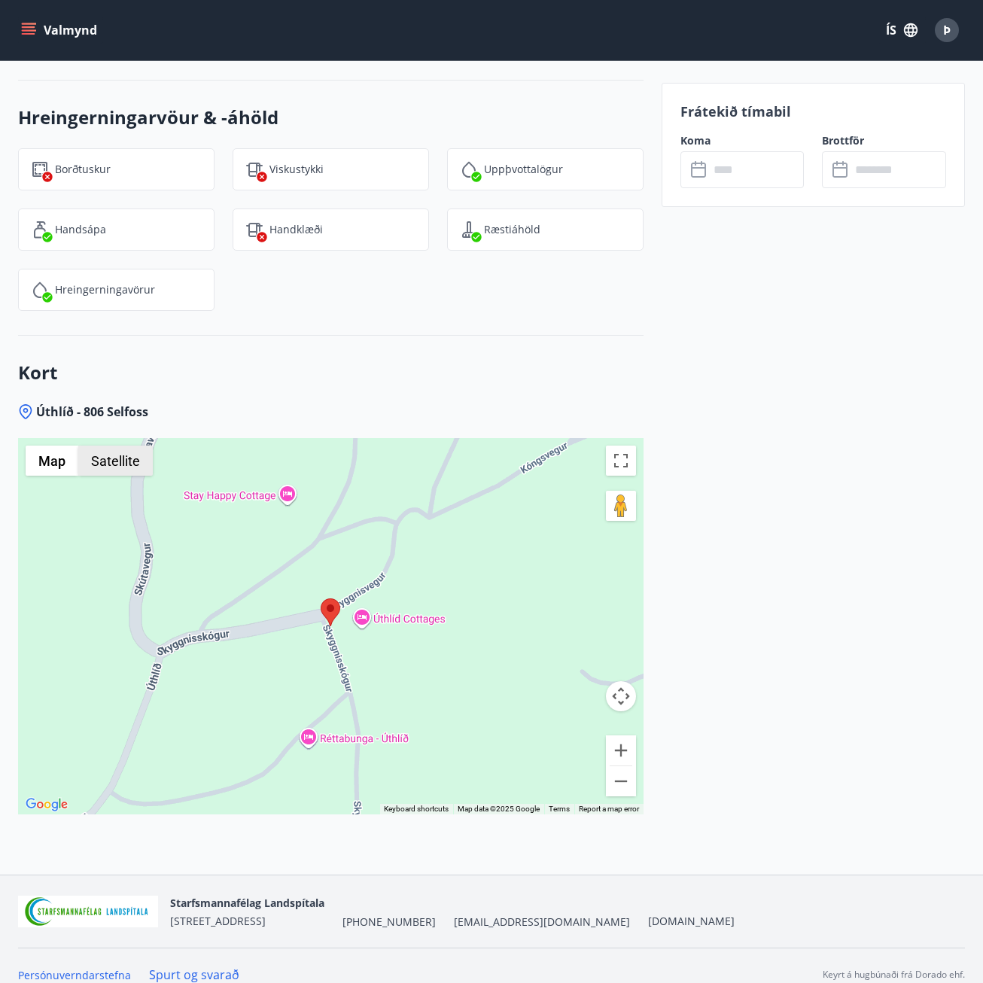
click at [123, 451] on button "Satellite" at bounding box center [115, 461] width 75 height 30
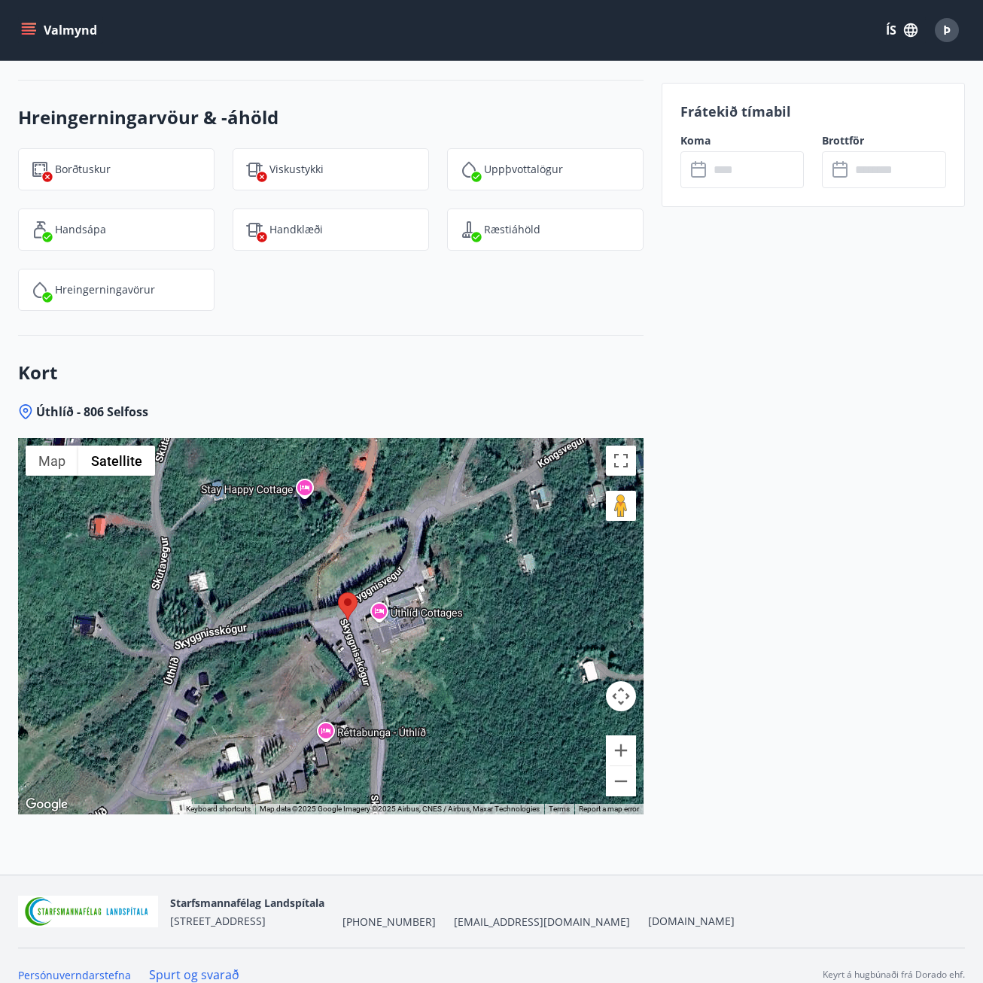
drag, startPoint x: 372, startPoint y: 665, endPoint x: 400, endPoint y: 638, distance: 38.9
click at [400, 638] on div at bounding box center [330, 626] width 625 height 376
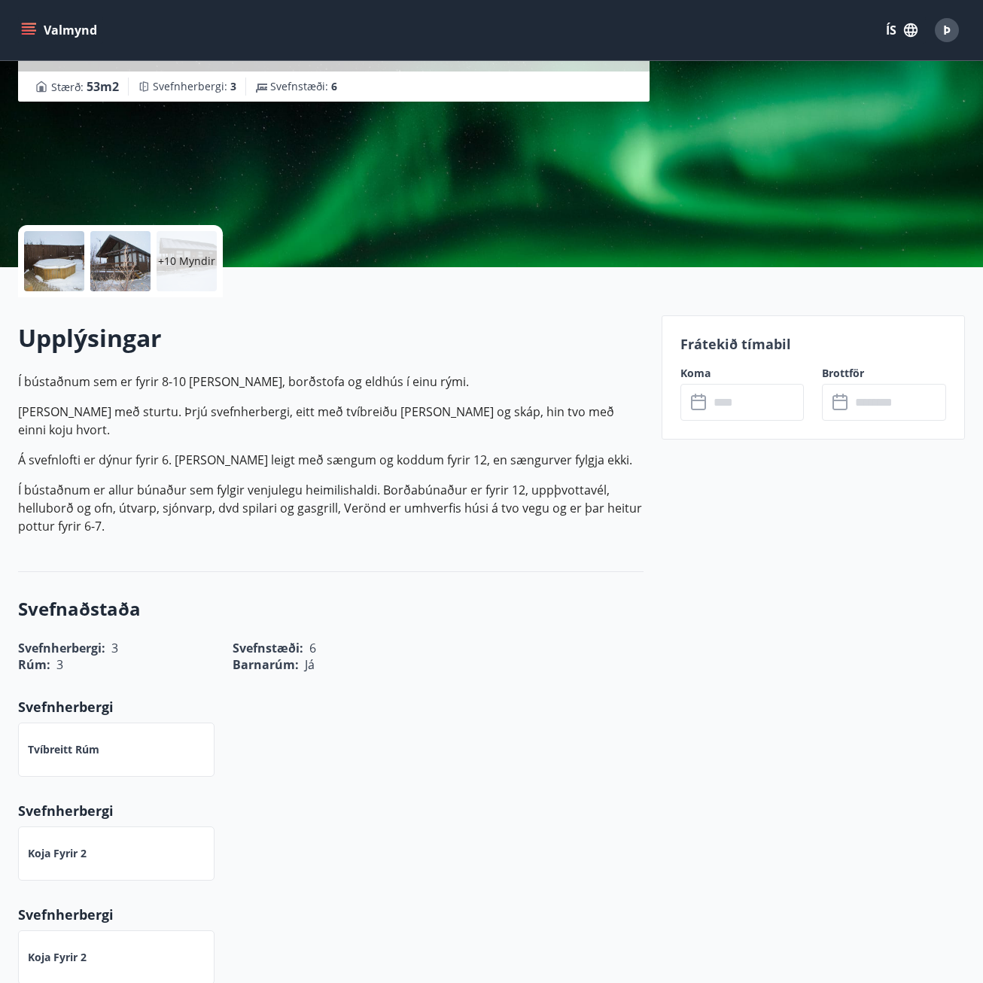
scroll to position [183, 0]
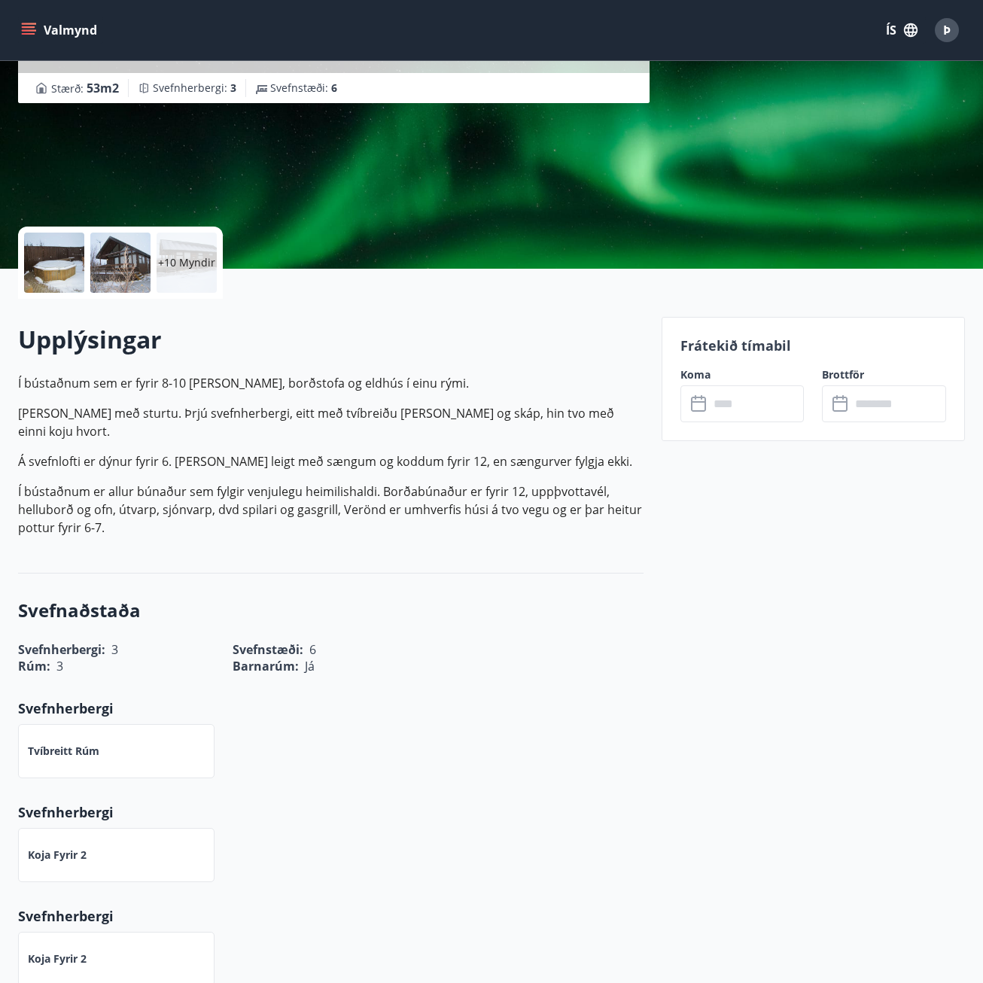
click at [26, 31] on icon "menu" at bounding box center [30, 30] width 17 height 2
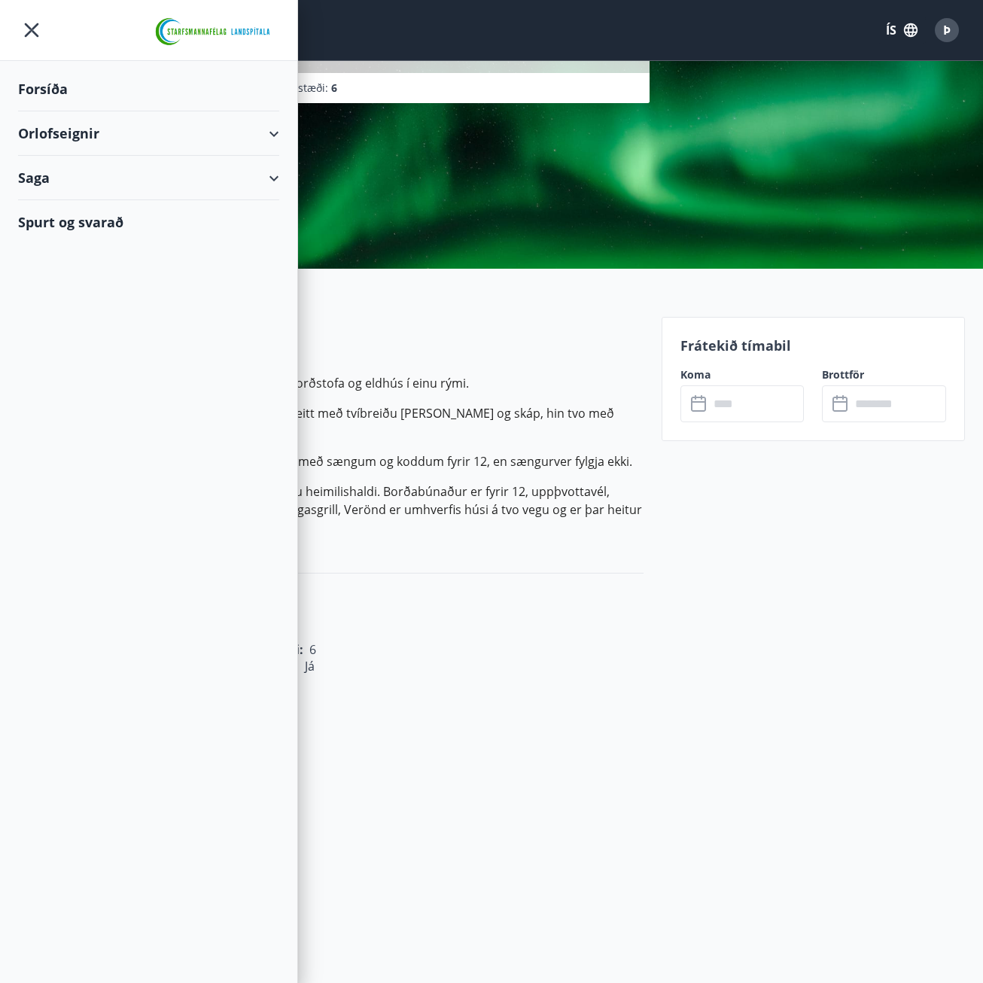
click at [75, 135] on div "Orlofseignir" at bounding box center [148, 133] width 261 height 44
click at [65, 196] on div "Bókunardagatal" at bounding box center [148, 203] width 237 height 32
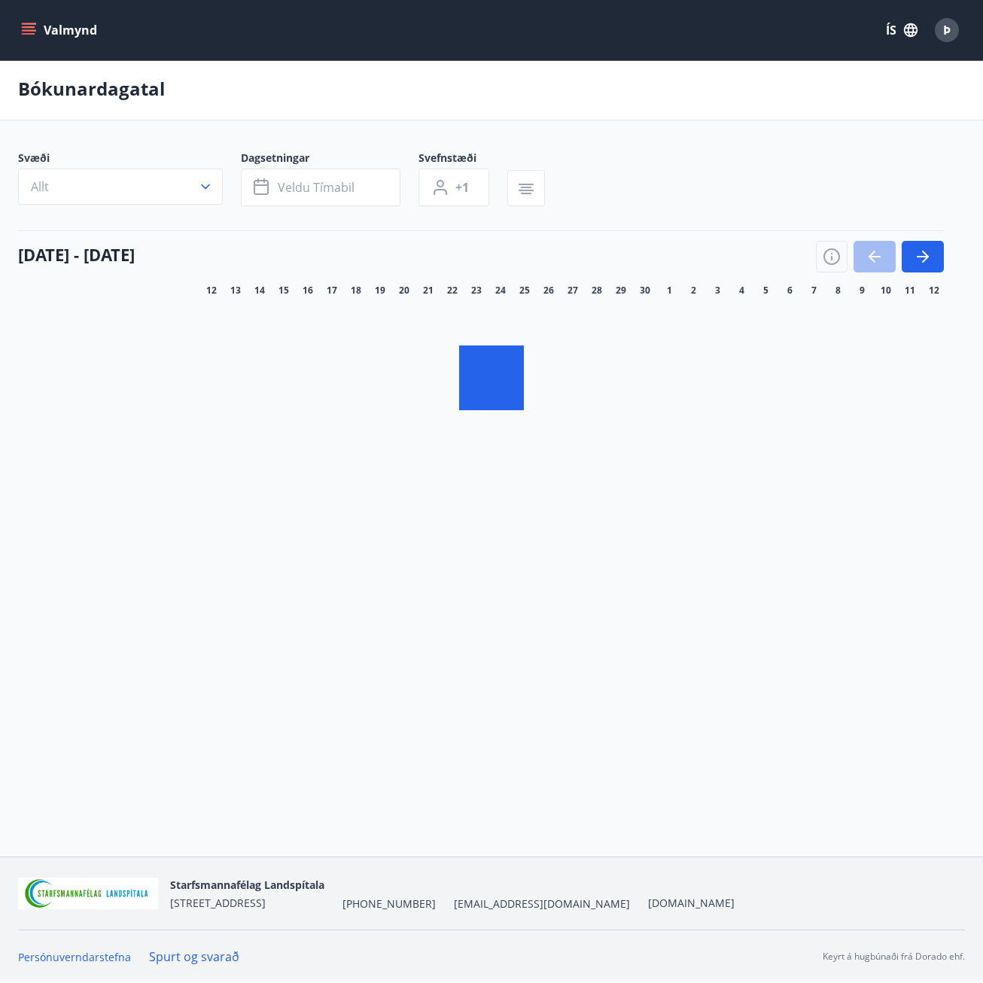
scroll to position [2, 0]
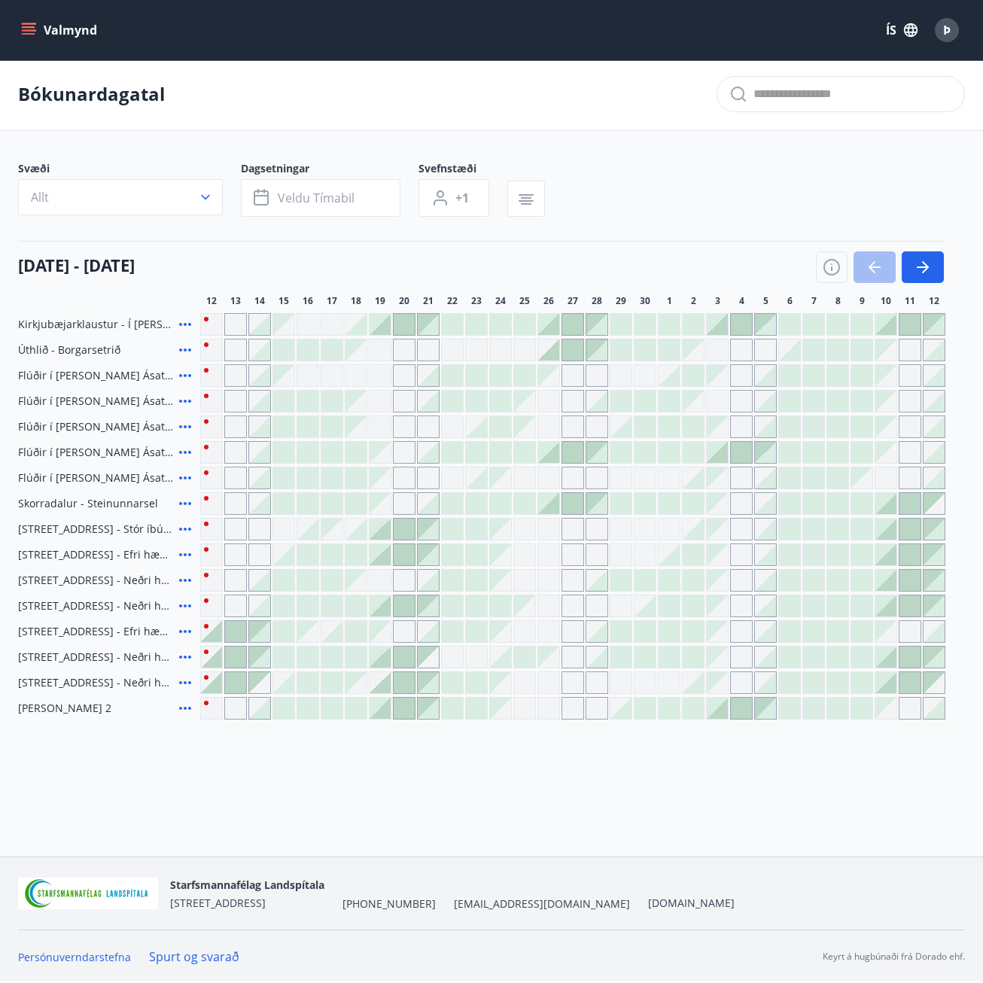
click at [23, 32] on icon "menu" at bounding box center [28, 30] width 15 height 15
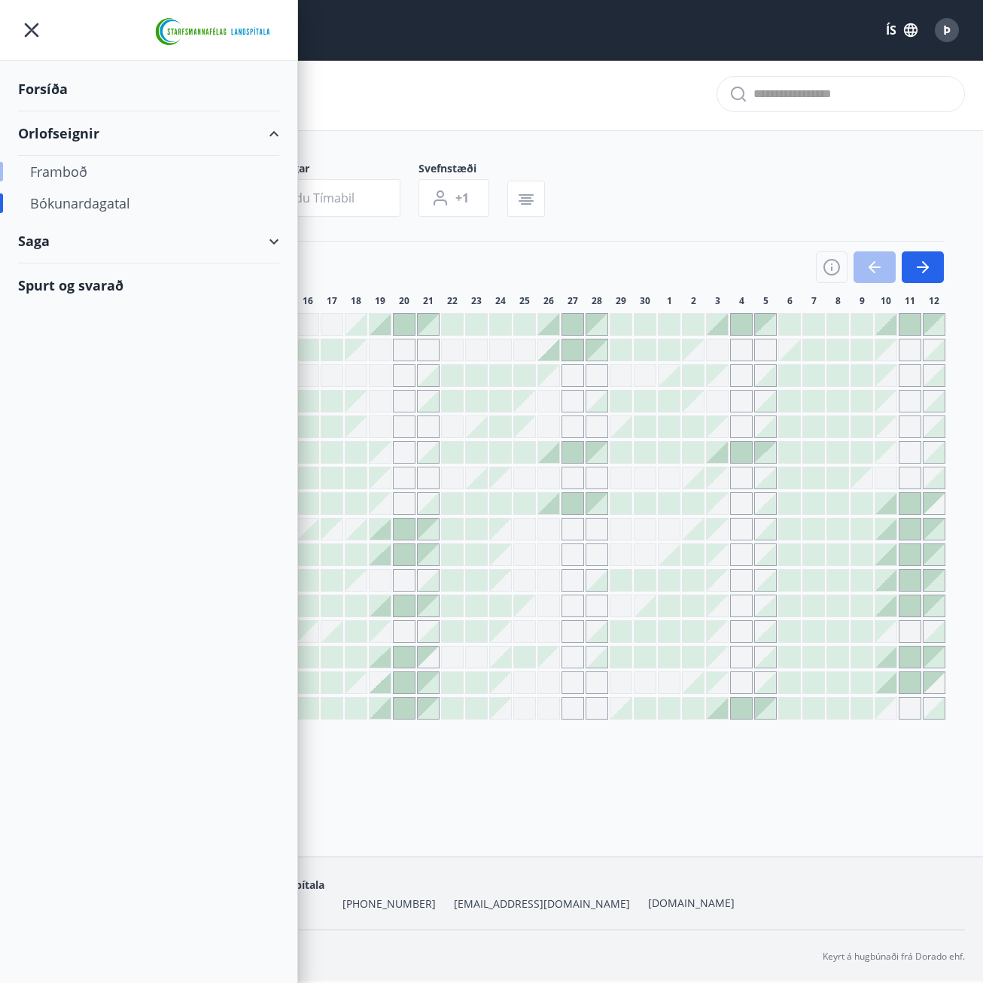
click at [64, 172] on div "Framboð" at bounding box center [148, 172] width 237 height 32
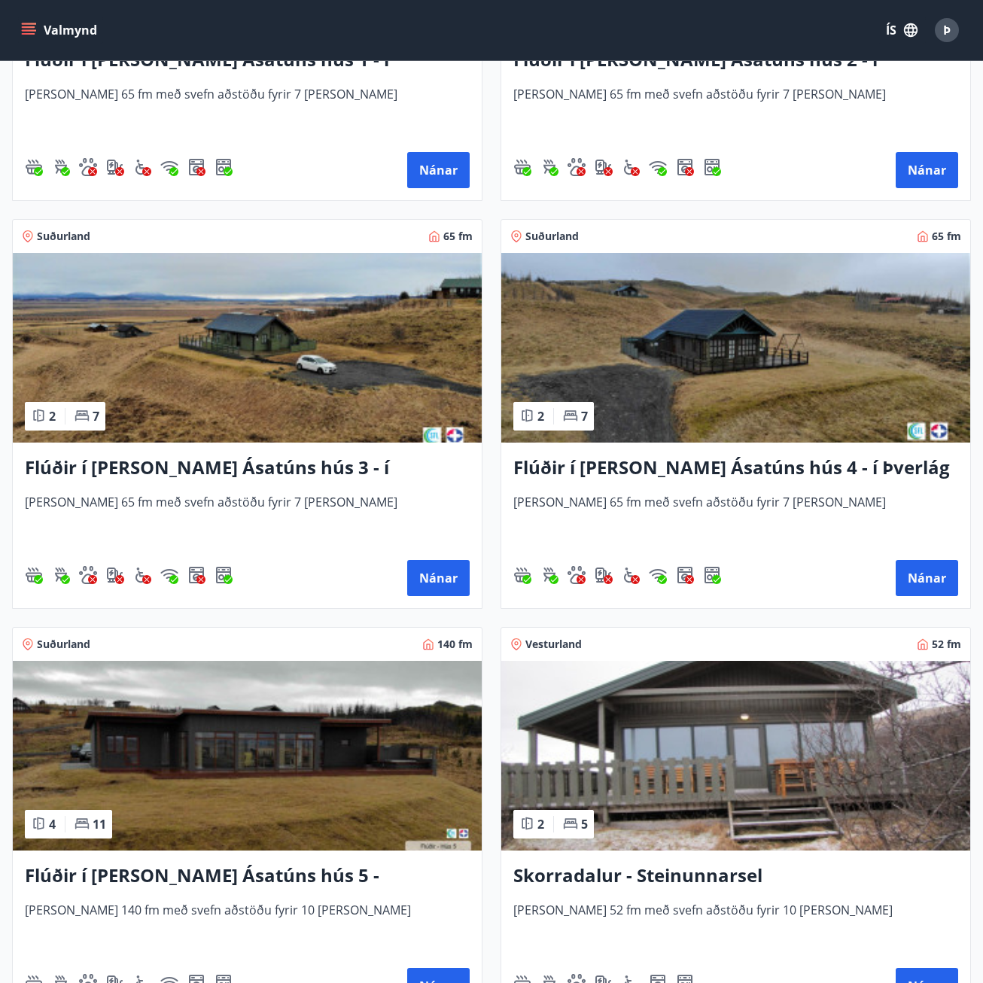
scroll to position [903, 0]
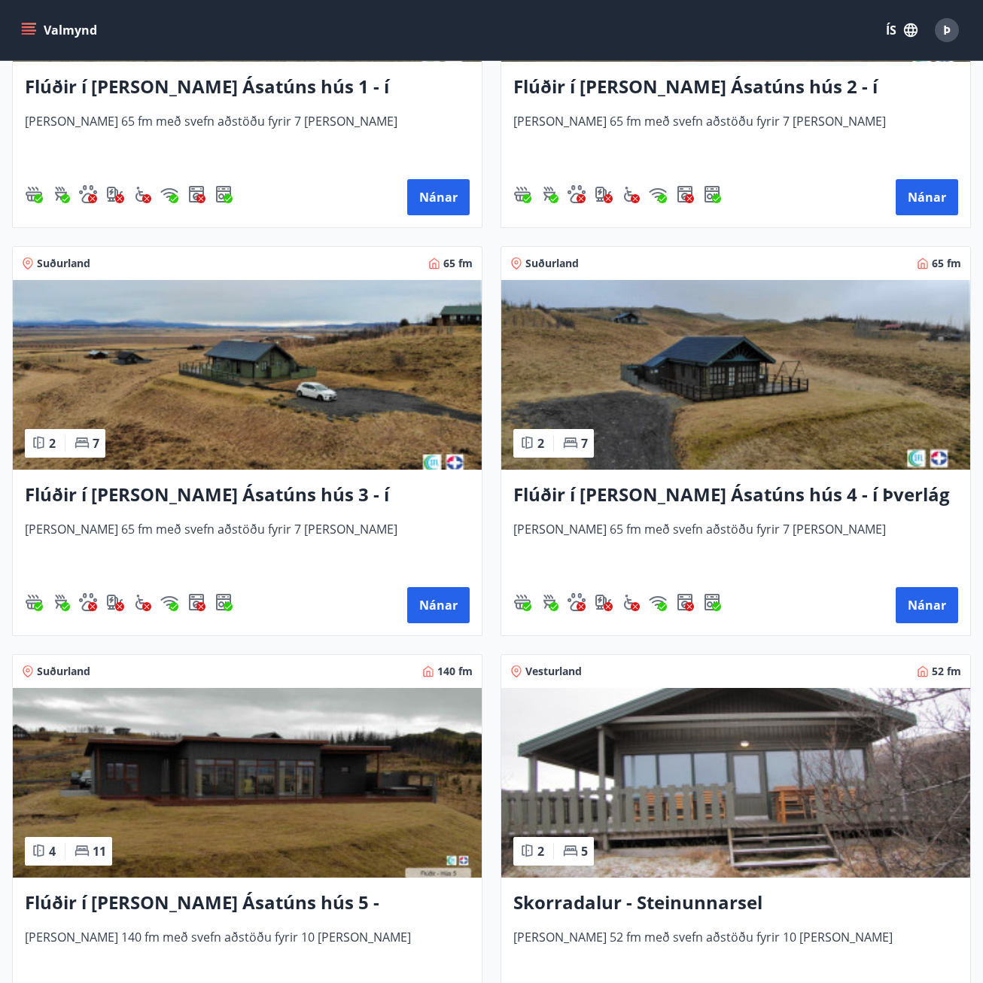
click at [768, 495] on h3 "Flúðir í [PERSON_NAME] Ásatúns hús 4 - í Þverlág" at bounding box center [735, 495] width 445 height 27
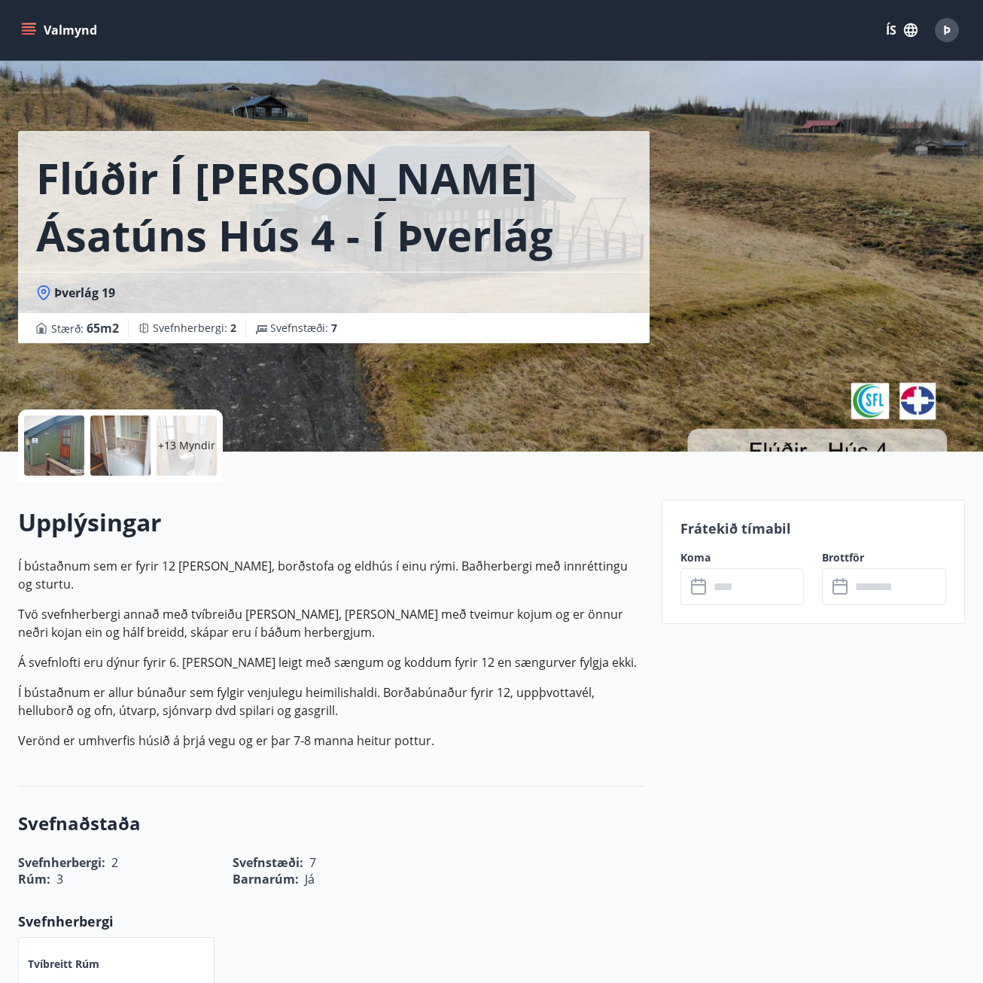
click at [72, 455] on div at bounding box center [54, 445] width 60 height 60
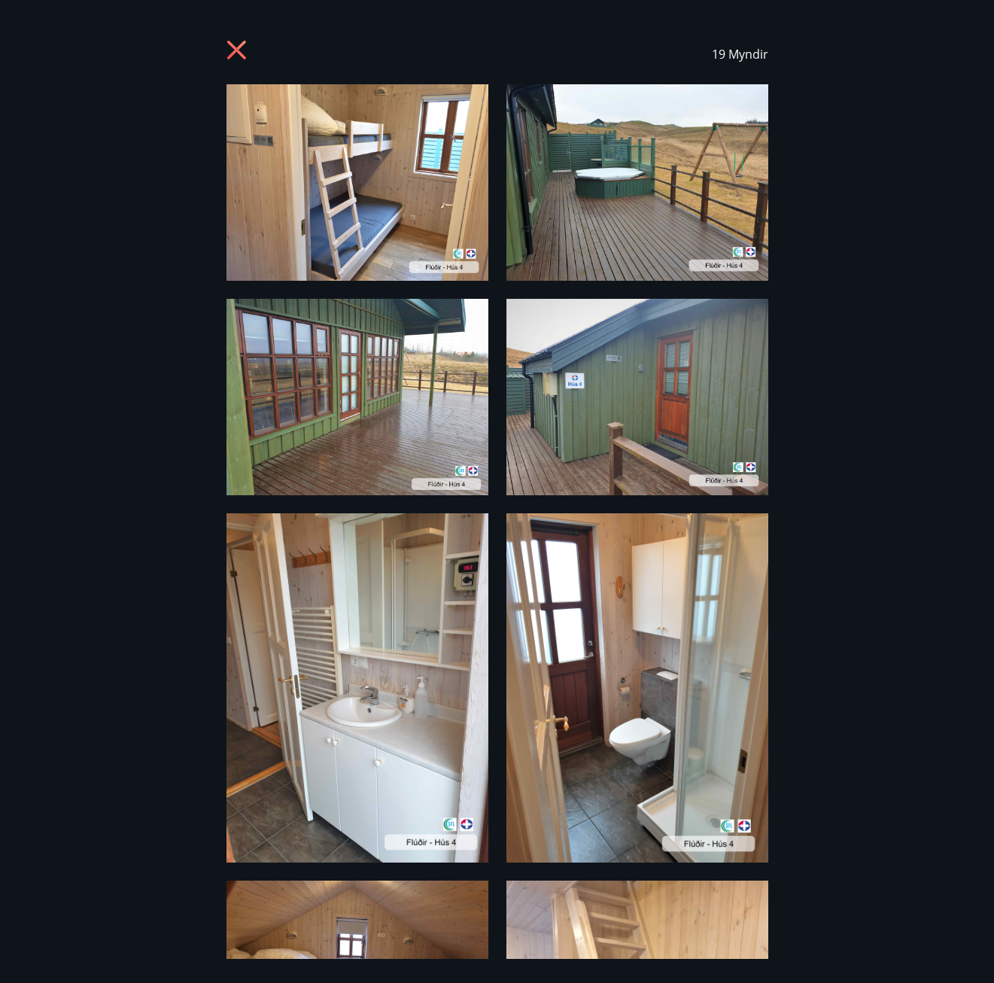
click at [235, 53] on icon at bounding box center [236, 50] width 19 height 19
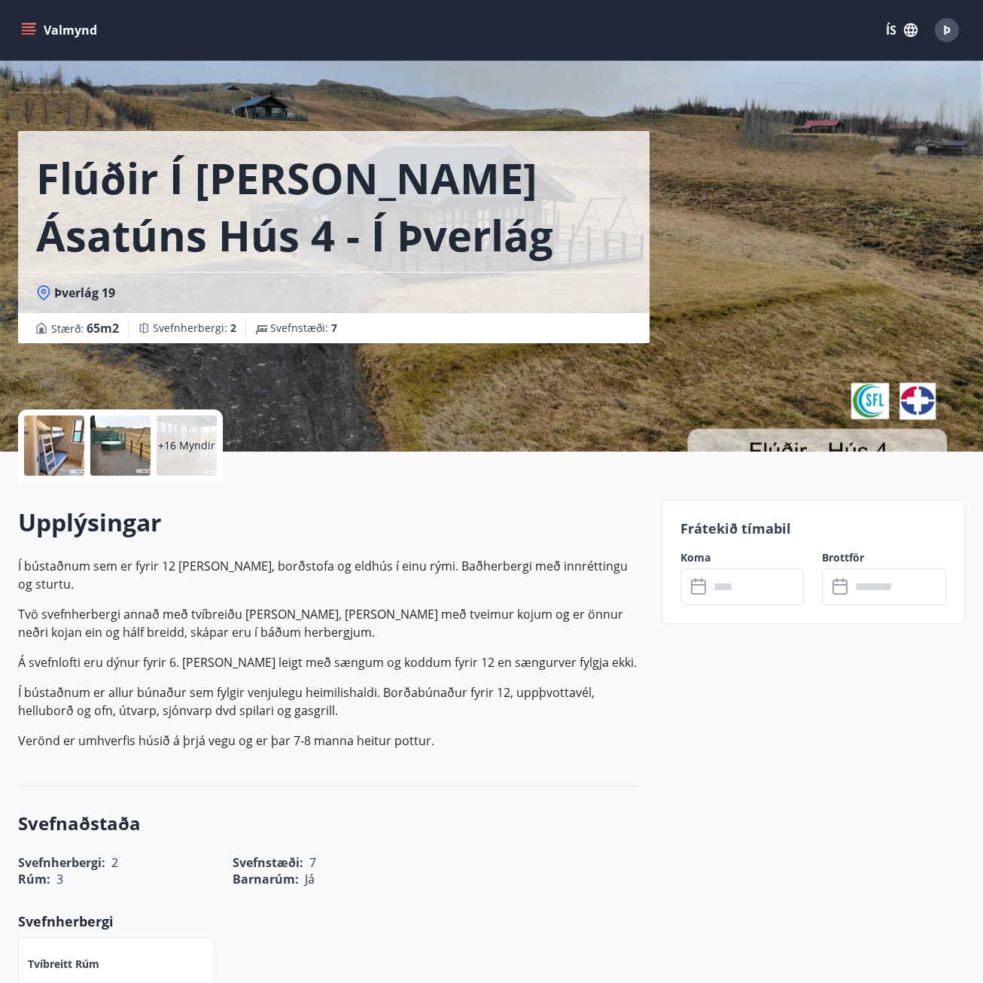
click at [25, 32] on icon "menu" at bounding box center [28, 30] width 15 height 15
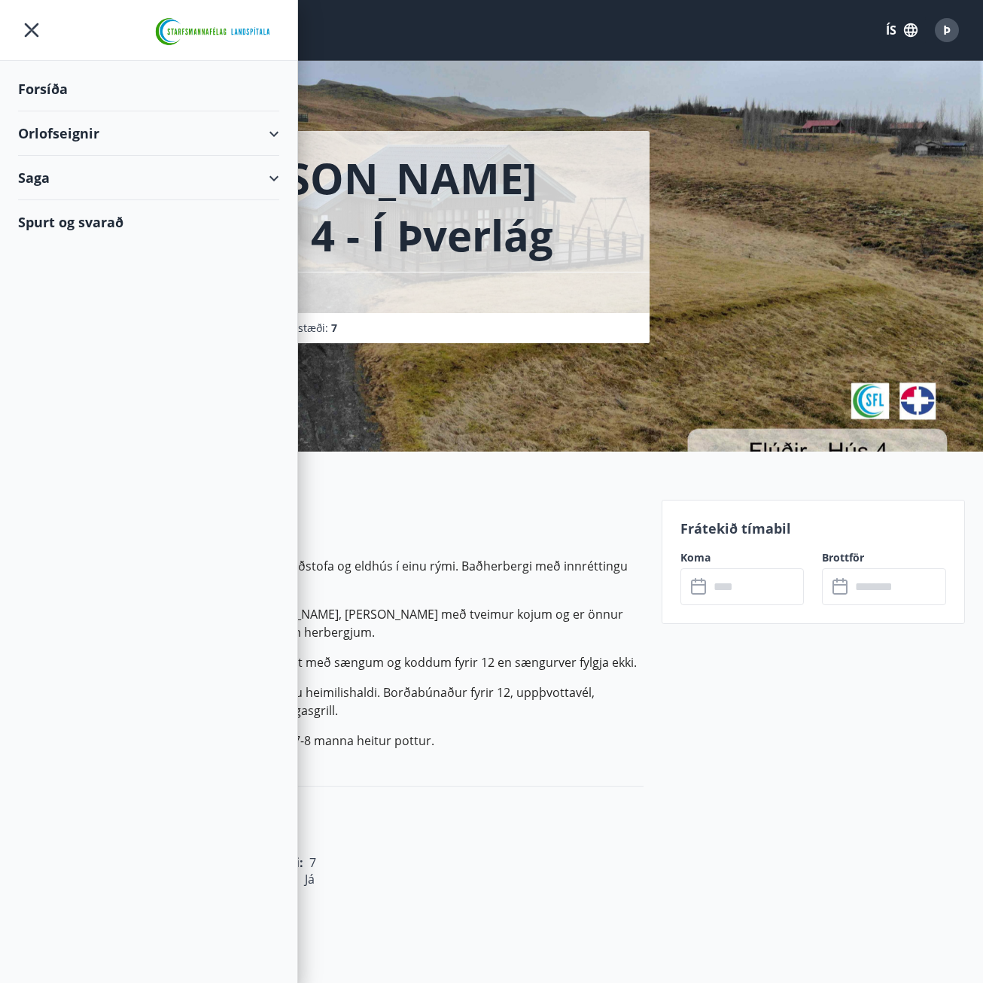
click at [62, 134] on div "Orlofseignir" at bounding box center [148, 133] width 261 height 44
click at [56, 170] on div "Framboð" at bounding box center [148, 172] width 237 height 32
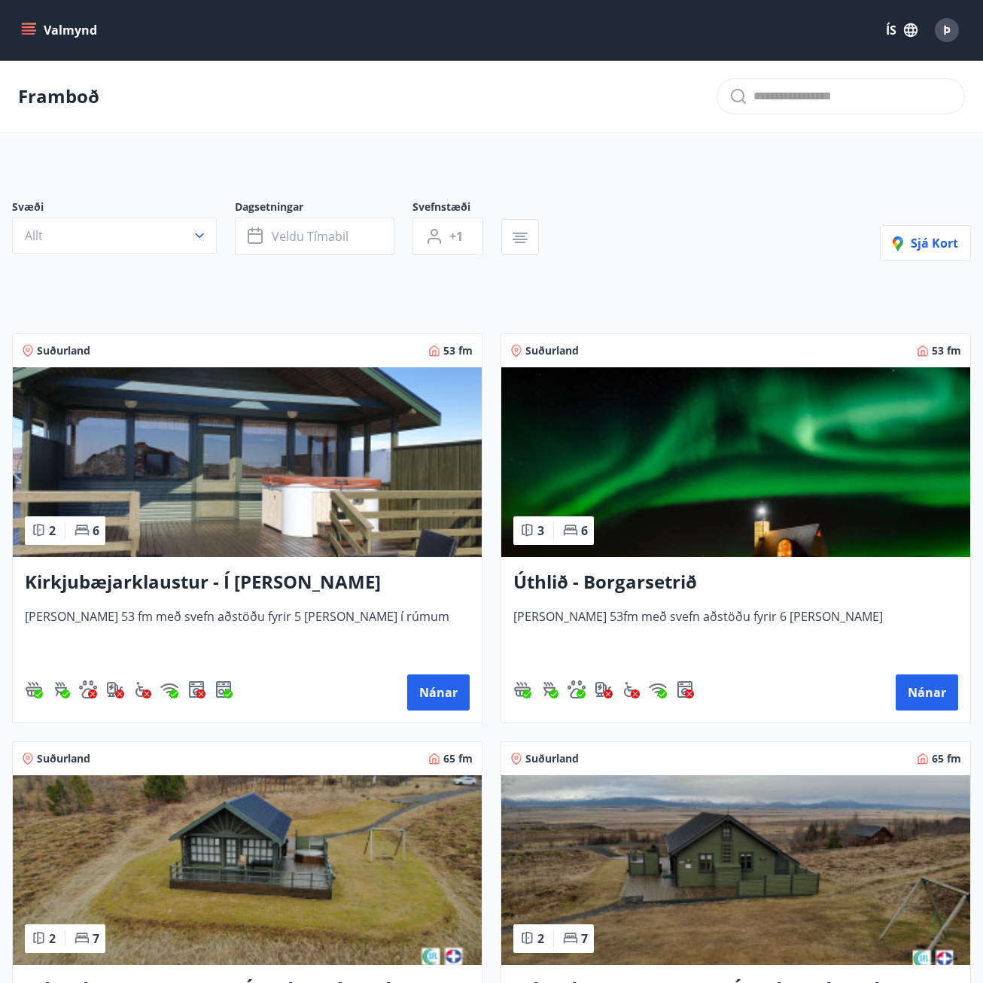
click at [651, 583] on h3 "Úthlið - Borgarsetrið" at bounding box center [735, 582] width 445 height 27
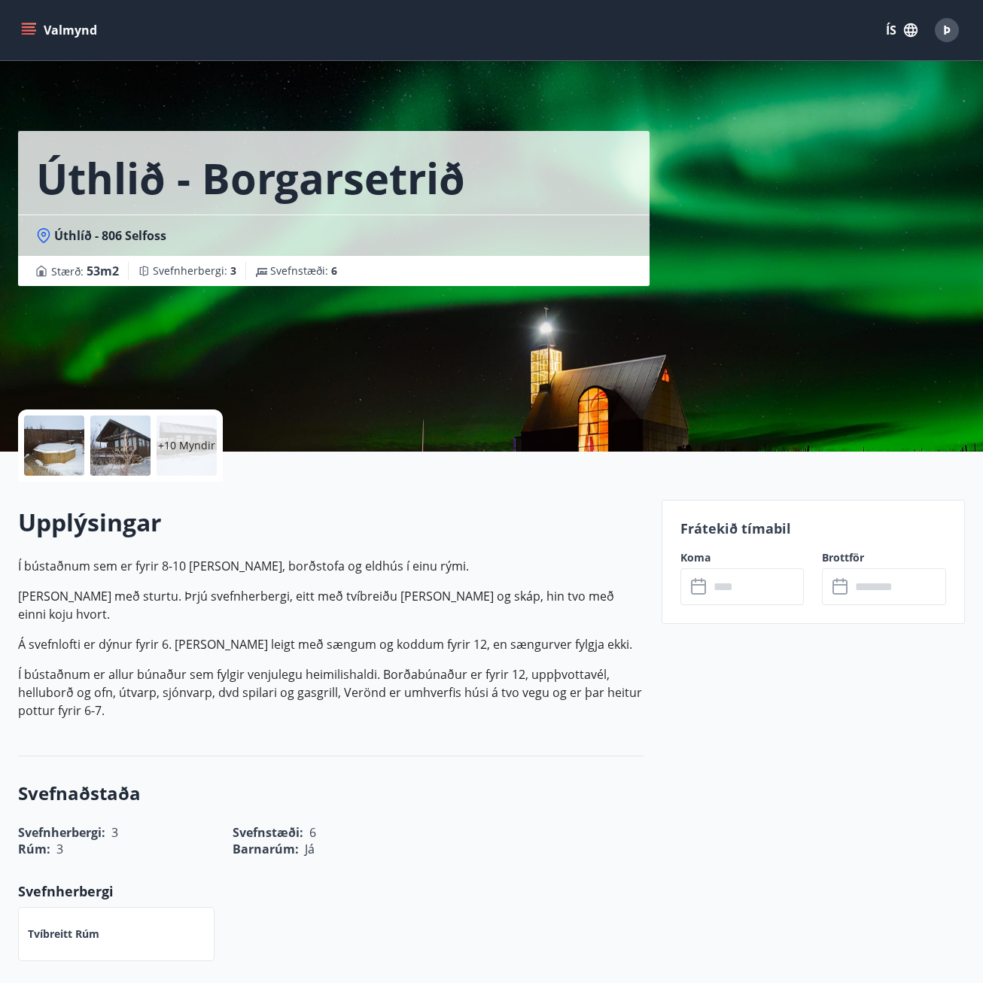
click at [64, 447] on div at bounding box center [54, 445] width 60 height 60
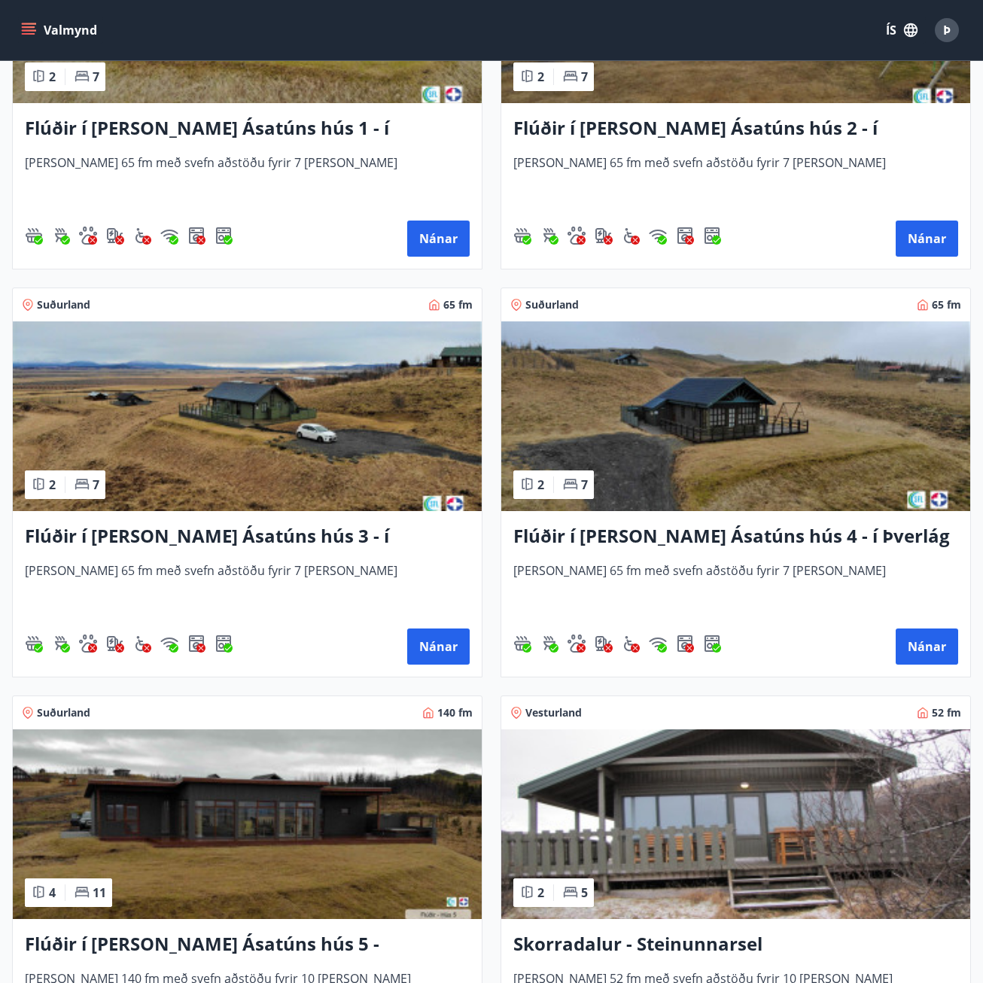
scroll to position [828, 0]
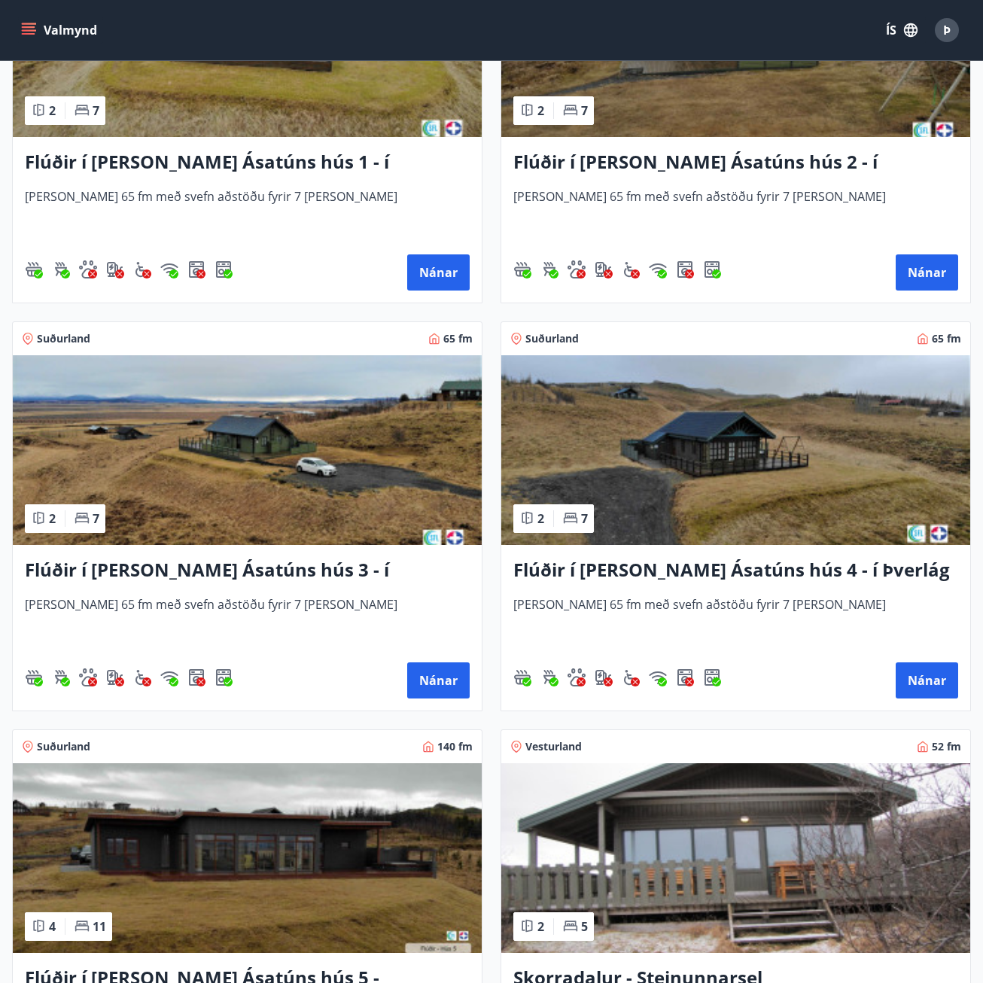
click at [23, 25] on icon "menu" at bounding box center [28, 30] width 15 height 15
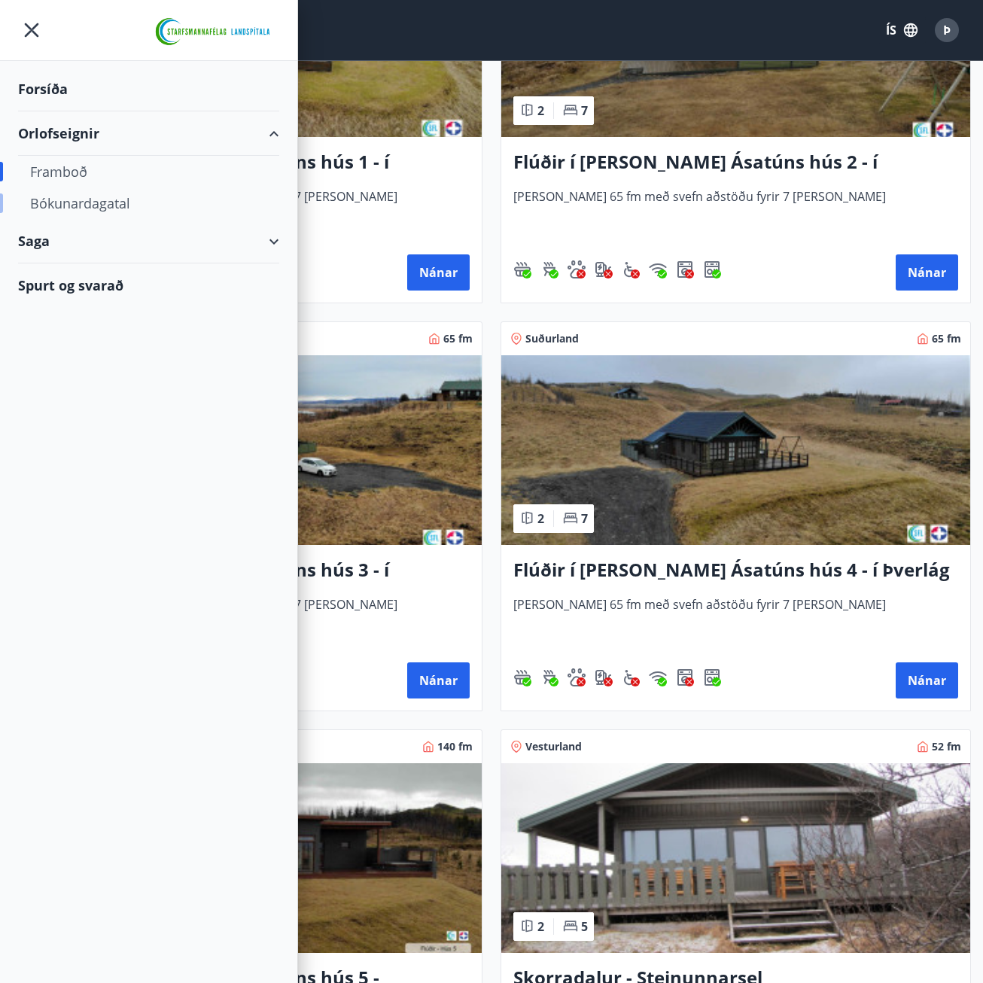
click at [90, 201] on div "Bókunardagatal" at bounding box center [148, 203] width 237 height 32
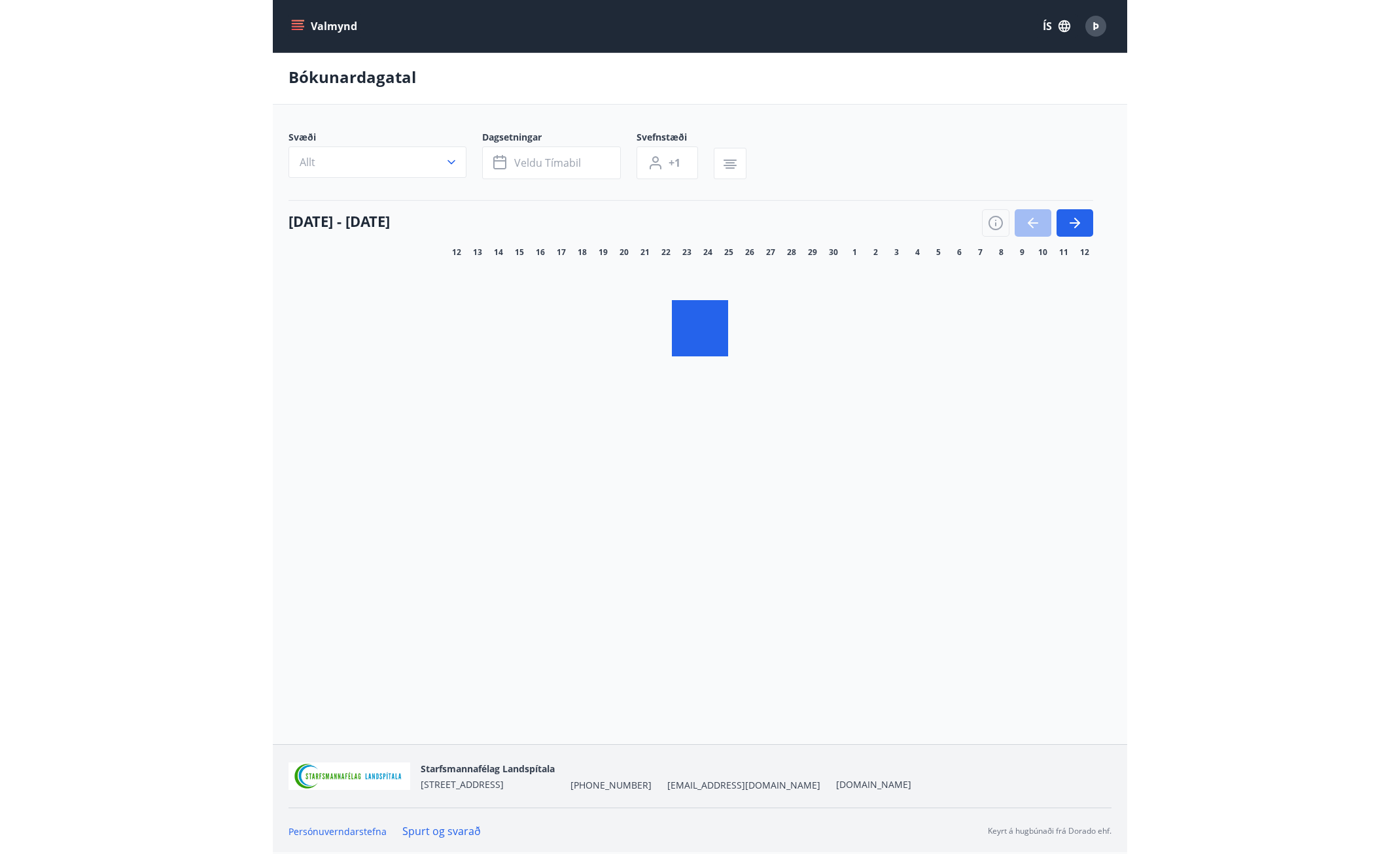
scroll to position [2, 0]
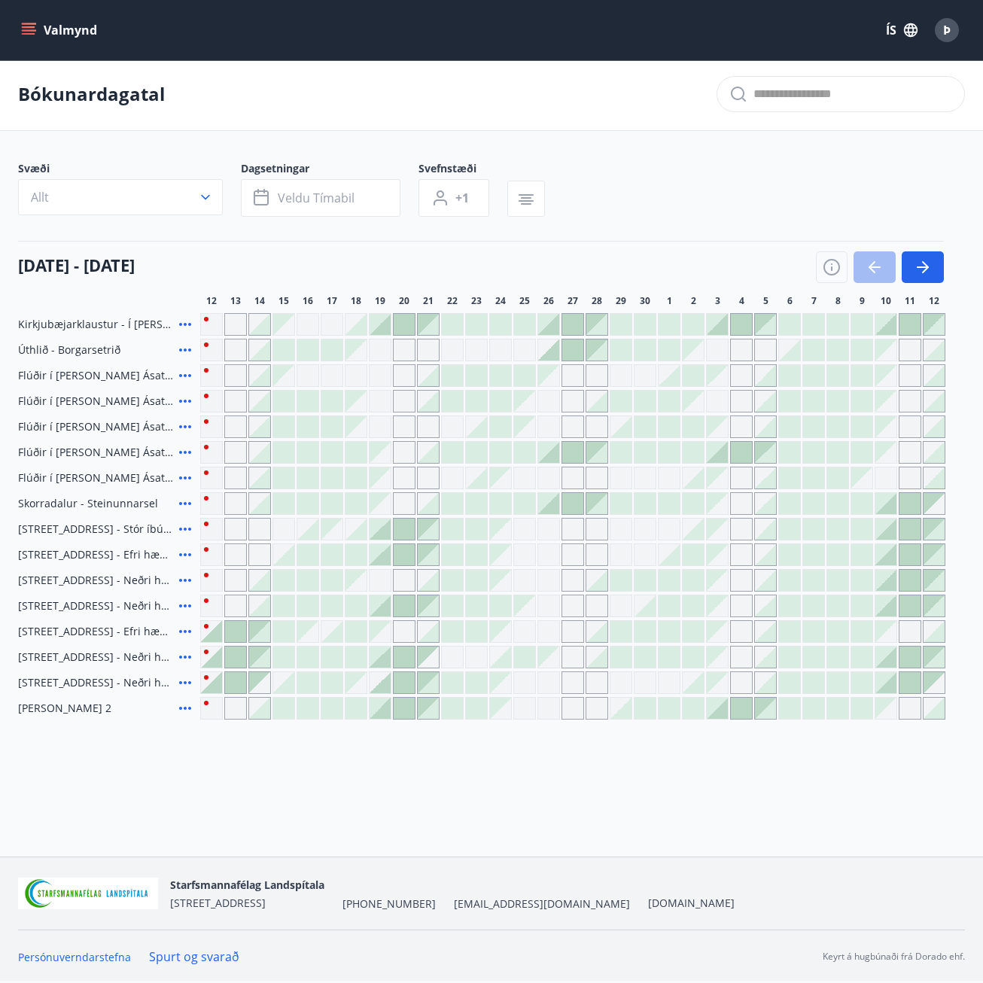
click at [871, 266] on div at bounding box center [880, 267] width 128 height 32
click at [869, 266] on div at bounding box center [880, 267] width 128 height 32
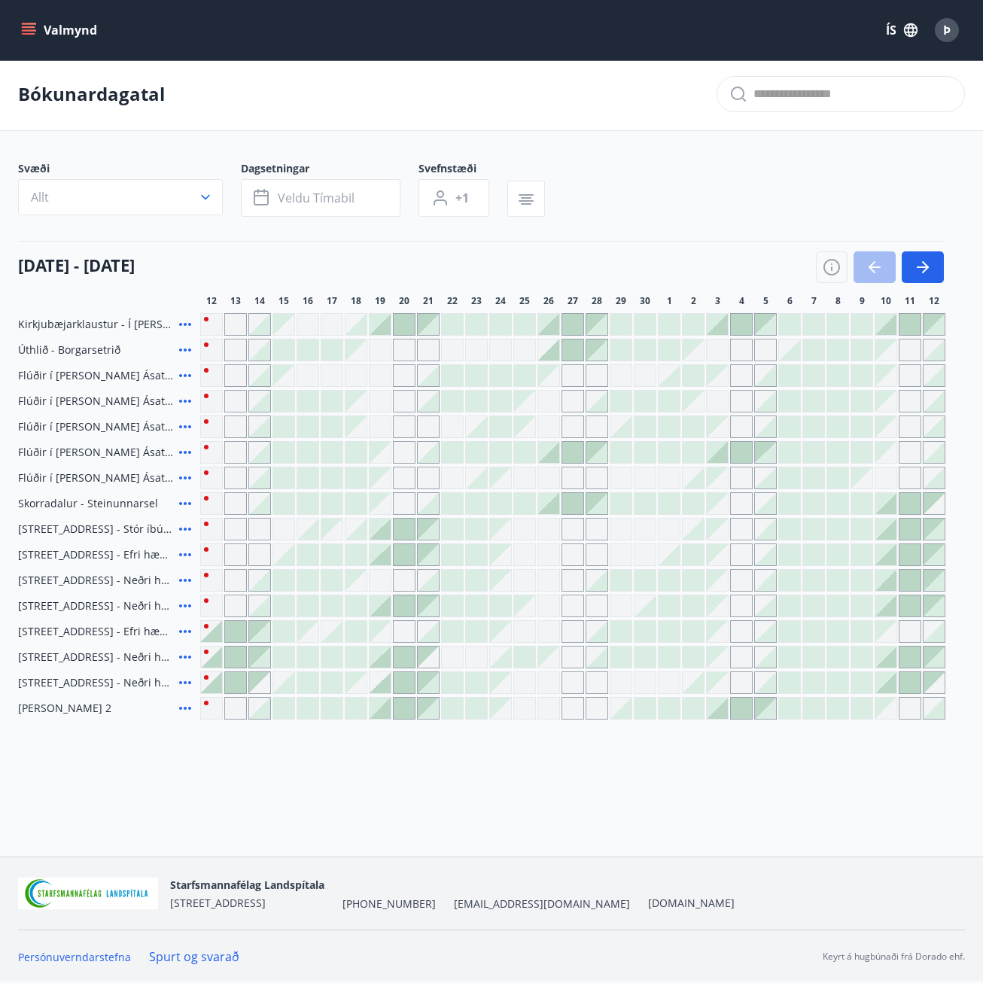
click at [680, 262] on div "12 september - 12 október" at bounding box center [481, 262] width 926 height 42
click at [210, 194] on icon "button" at bounding box center [205, 197] width 15 height 15
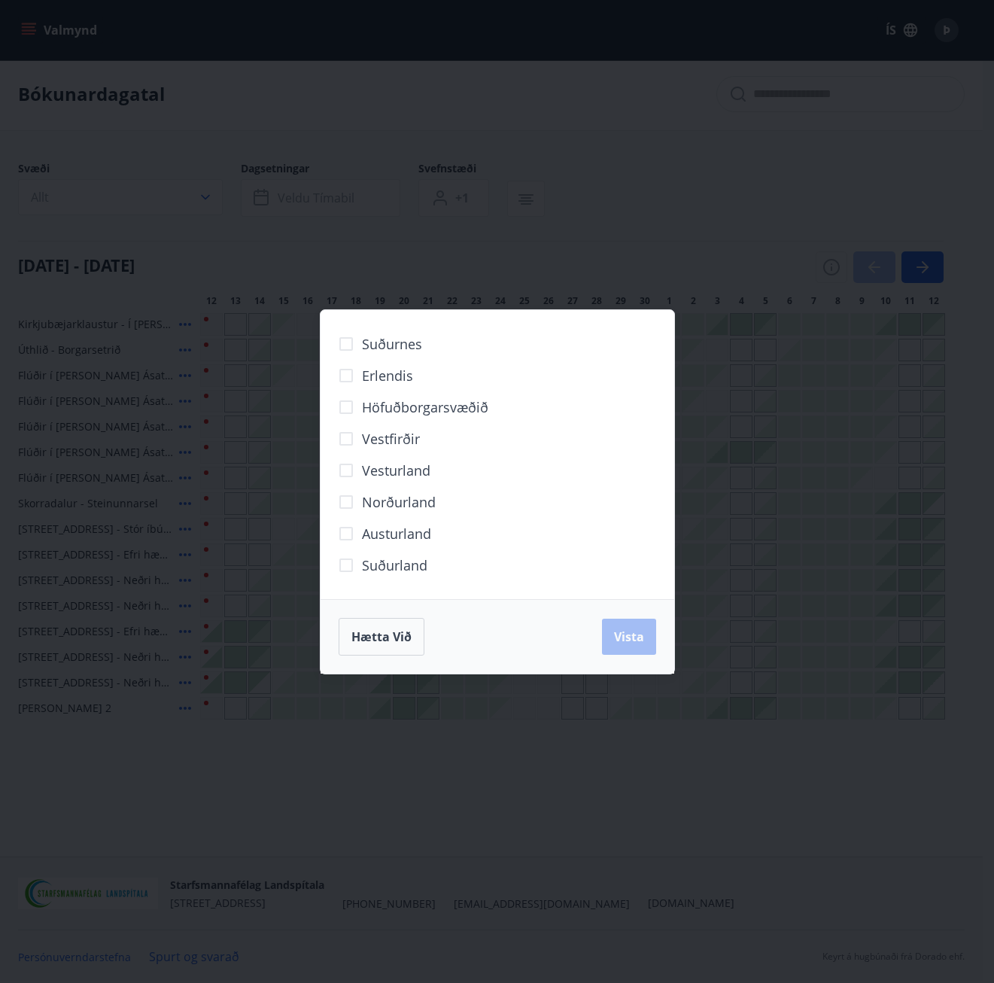
click at [686, 215] on div "Suðurnes Erlendis Höfuðborgarsvæðið Vestfirðir Vesturland Norðurland Austurland…" at bounding box center [497, 491] width 994 height 983
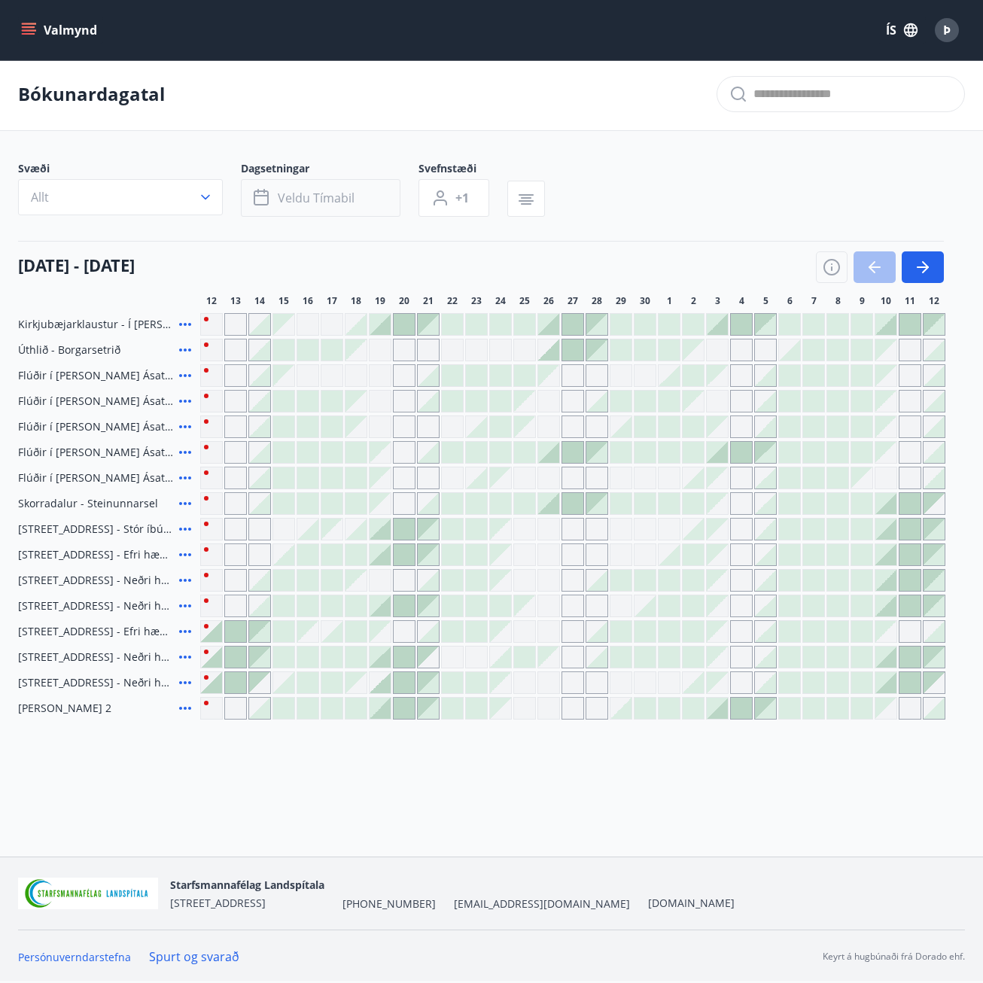
click at [324, 202] on span "Veldu tímabil" at bounding box center [316, 198] width 77 height 17
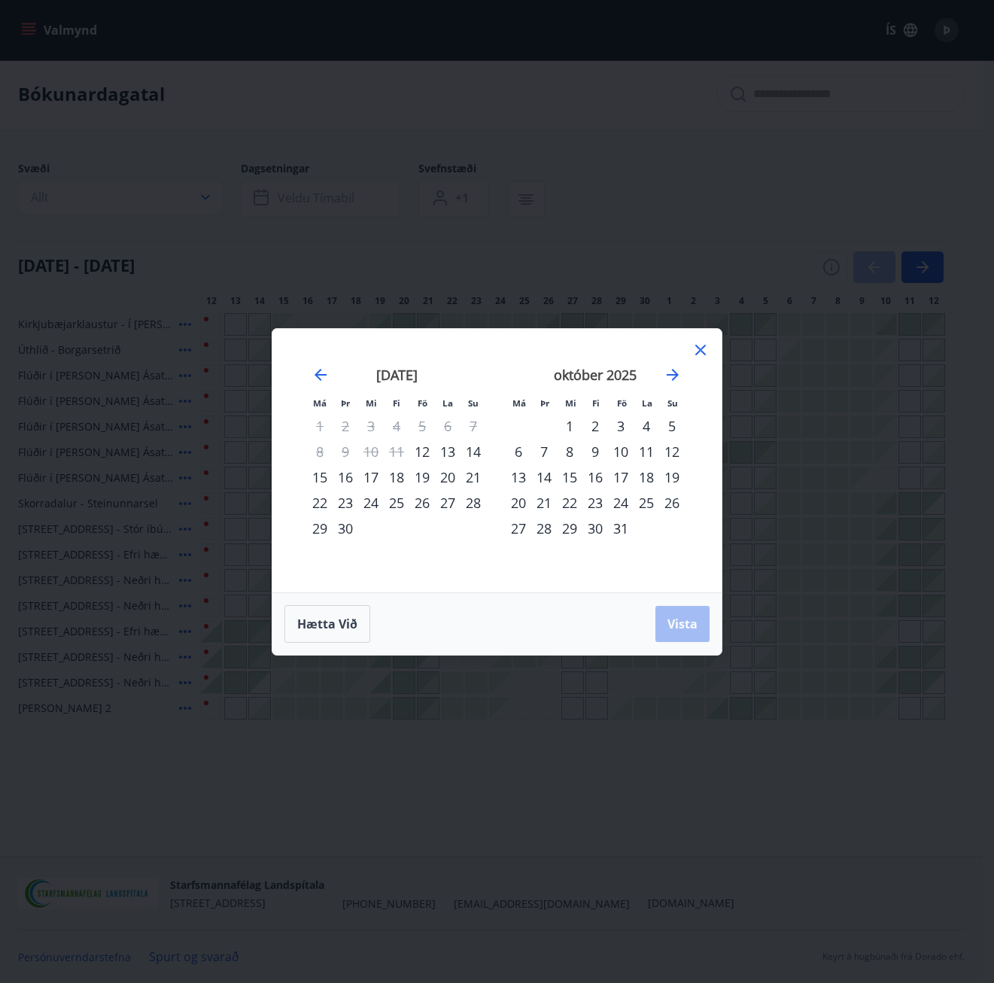
click at [593, 248] on div "Má Þr Mi Fi Fö La Su Má Þr Mi Fi Fö La Su ágúst 2025 1 2 3 4 5 6 7 8 9 10 11 12…" at bounding box center [497, 491] width 994 height 983
click at [338, 626] on span "Hætta við" at bounding box center [327, 624] width 60 height 17
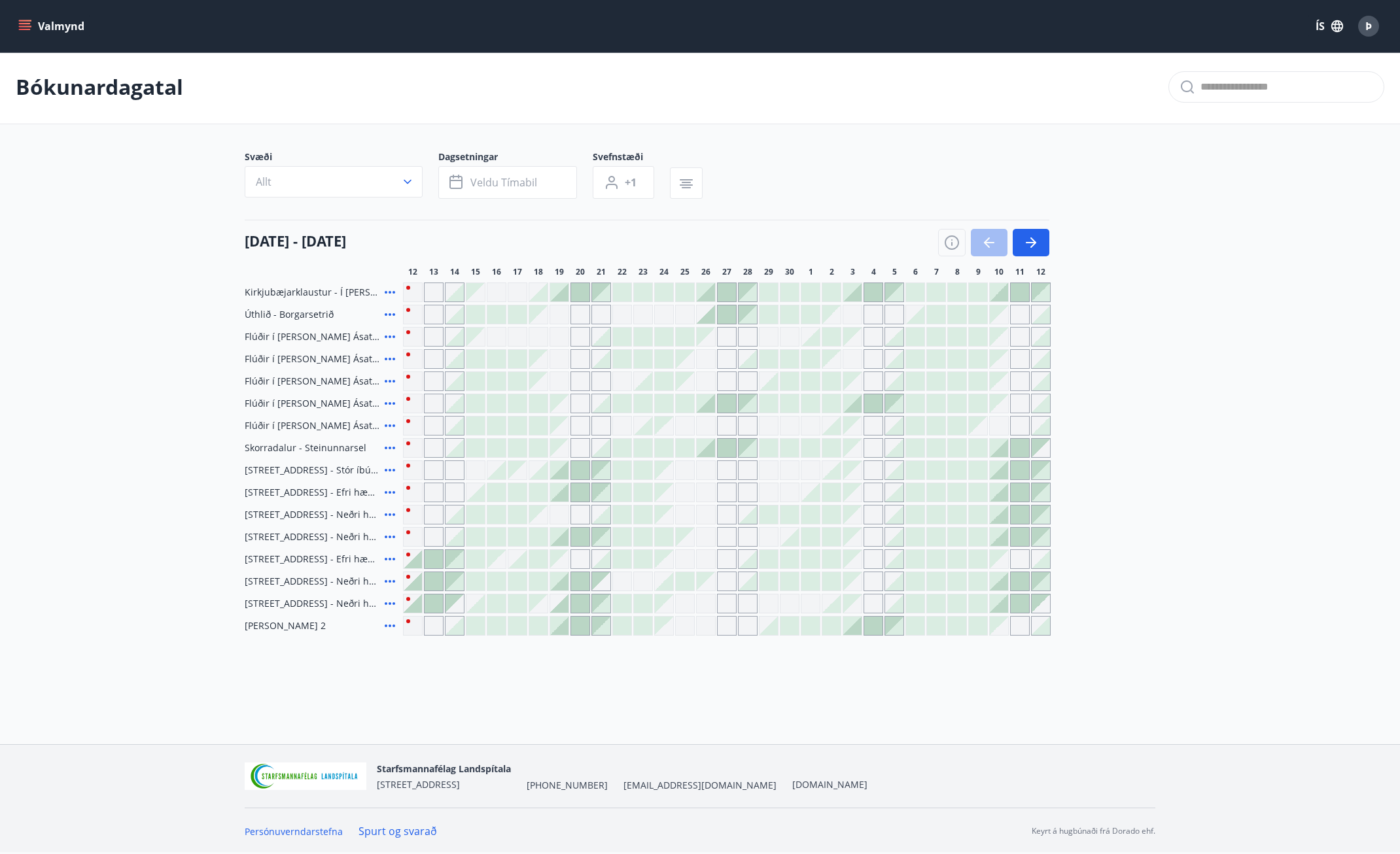
click at [863, 276] on main "Bókunardagatal Svæði Allt Dagsetningar Veldu tímabil Svefnstæði +1 12 september…" at bounding box center [700, 343] width 1400 height 586
